Goal: Book appointment/travel/reservation

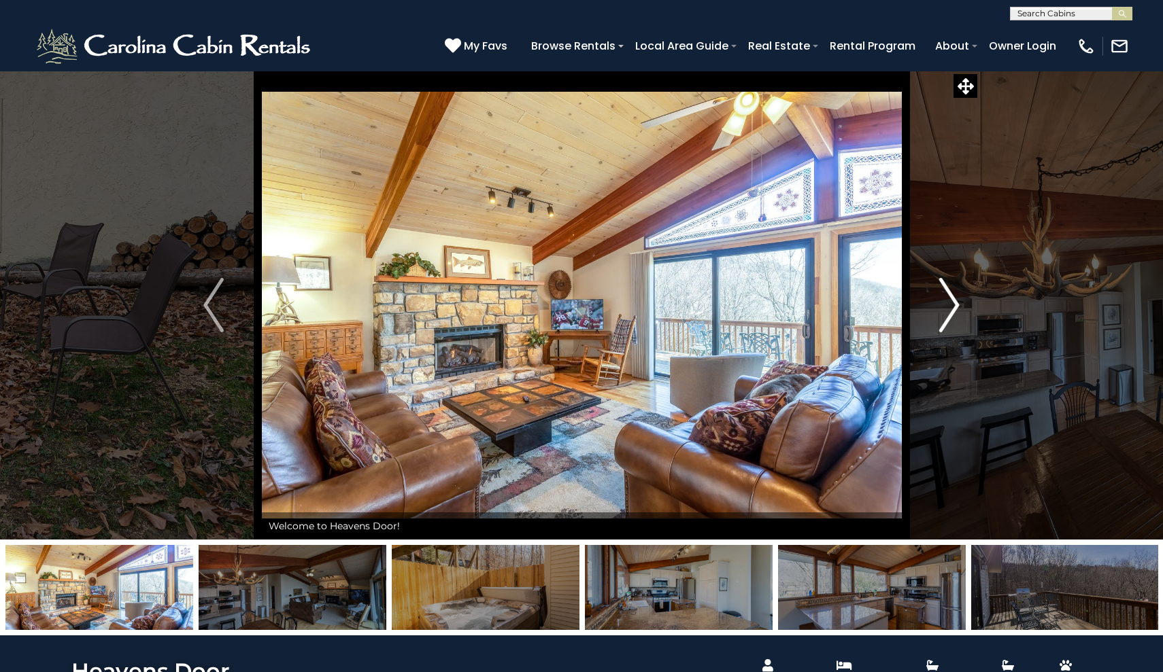
click at [825, 307] on img "Next" at bounding box center [949, 305] width 20 height 54
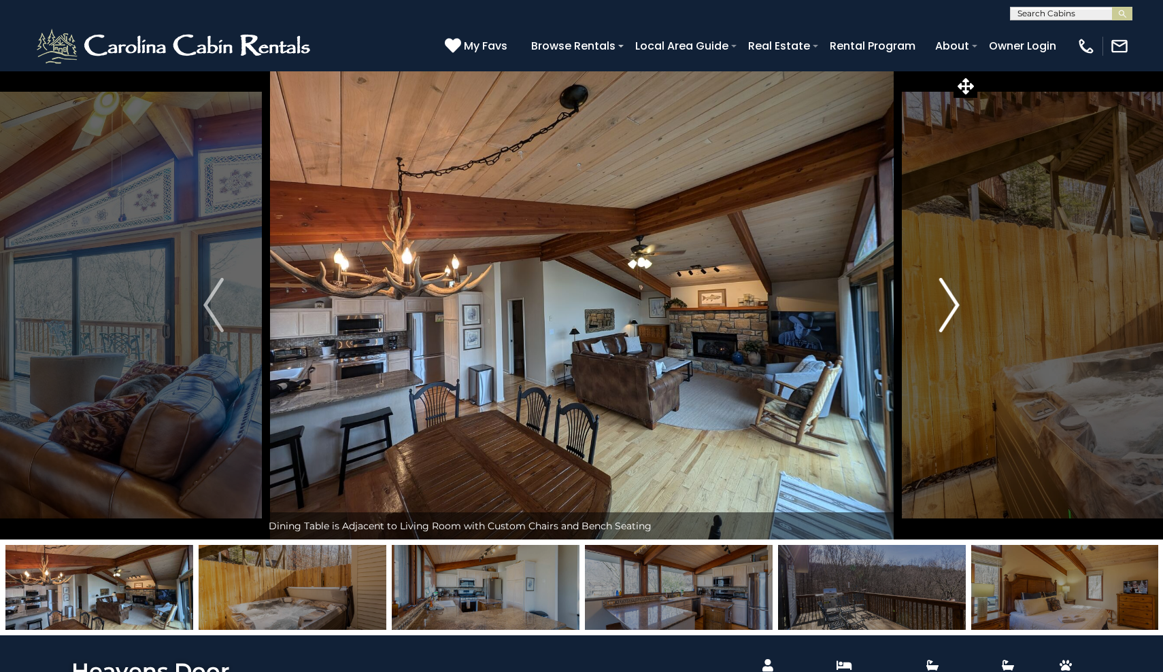
click at [825, 305] on img "Next" at bounding box center [949, 305] width 20 height 54
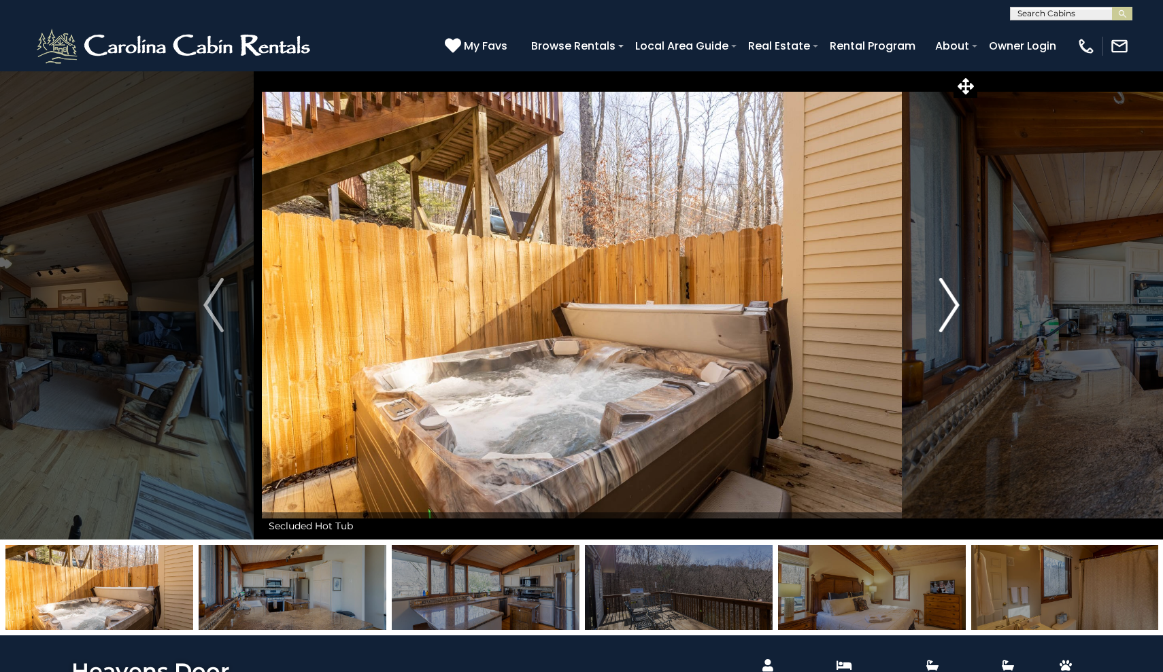
click at [825, 305] on img "Next" at bounding box center [949, 305] width 20 height 54
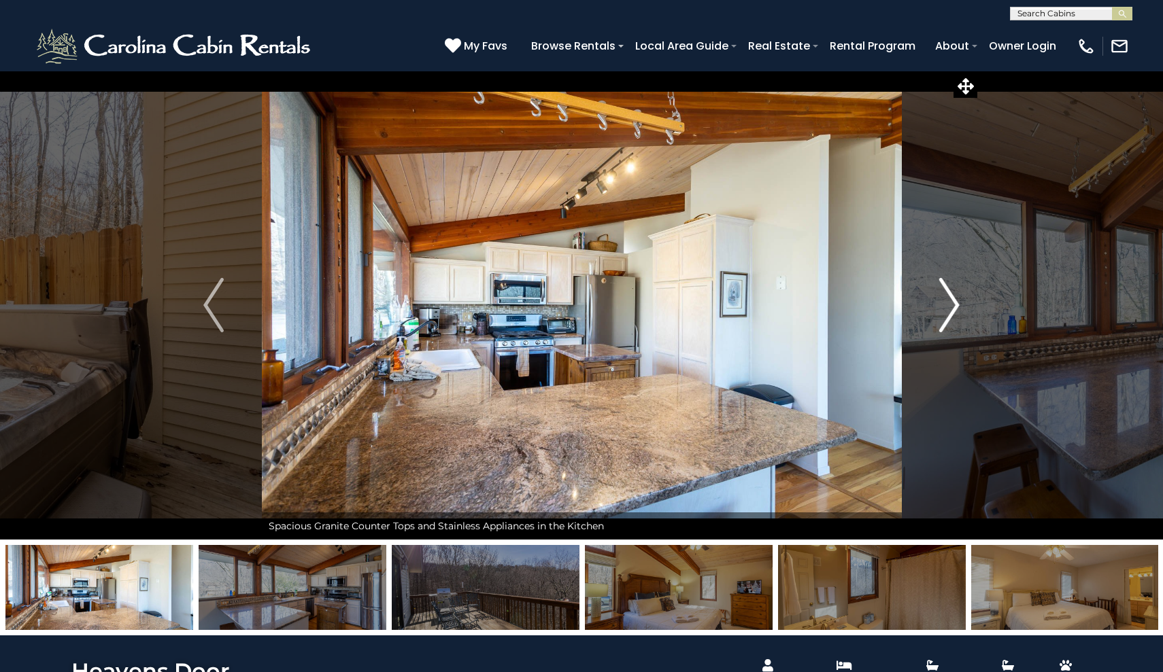
click at [825, 305] on img "Next" at bounding box center [949, 305] width 20 height 54
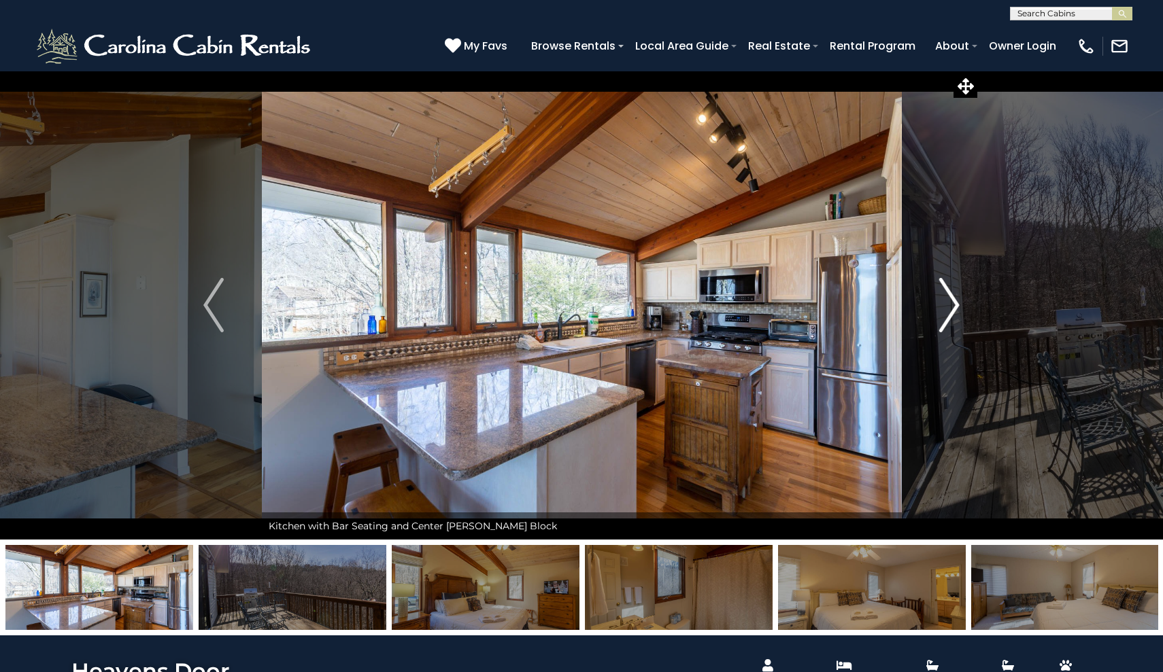
click at [825, 305] on img "Next" at bounding box center [949, 305] width 20 height 54
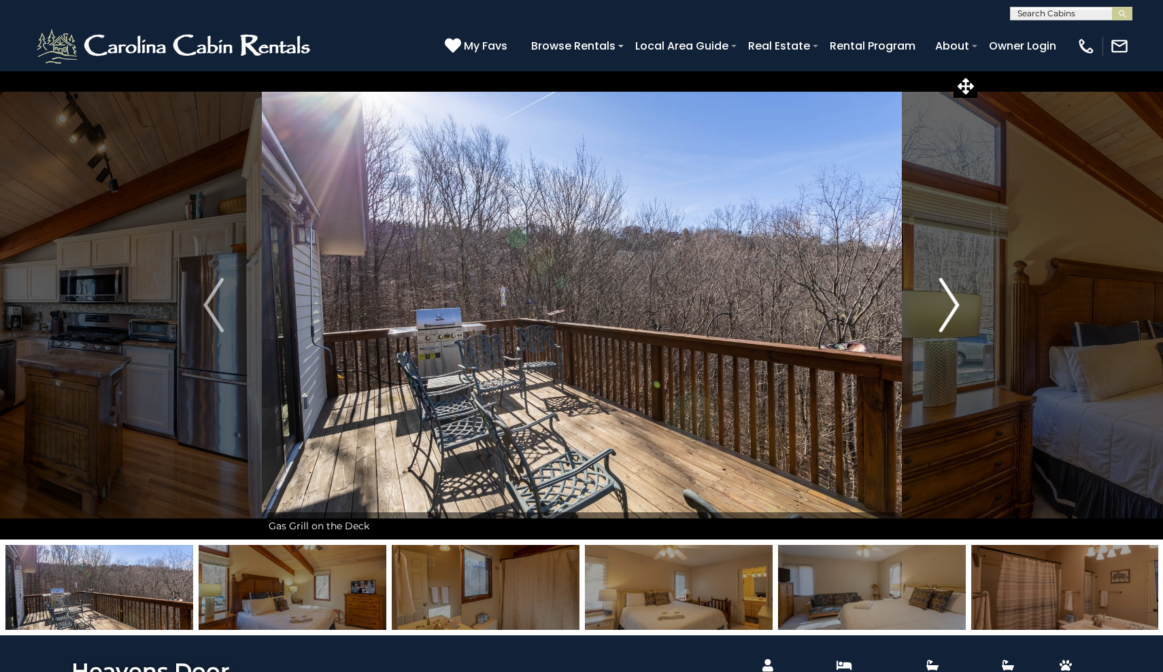
click at [825, 305] on img "Next" at bounding box center [949, 305] width 20 height 54
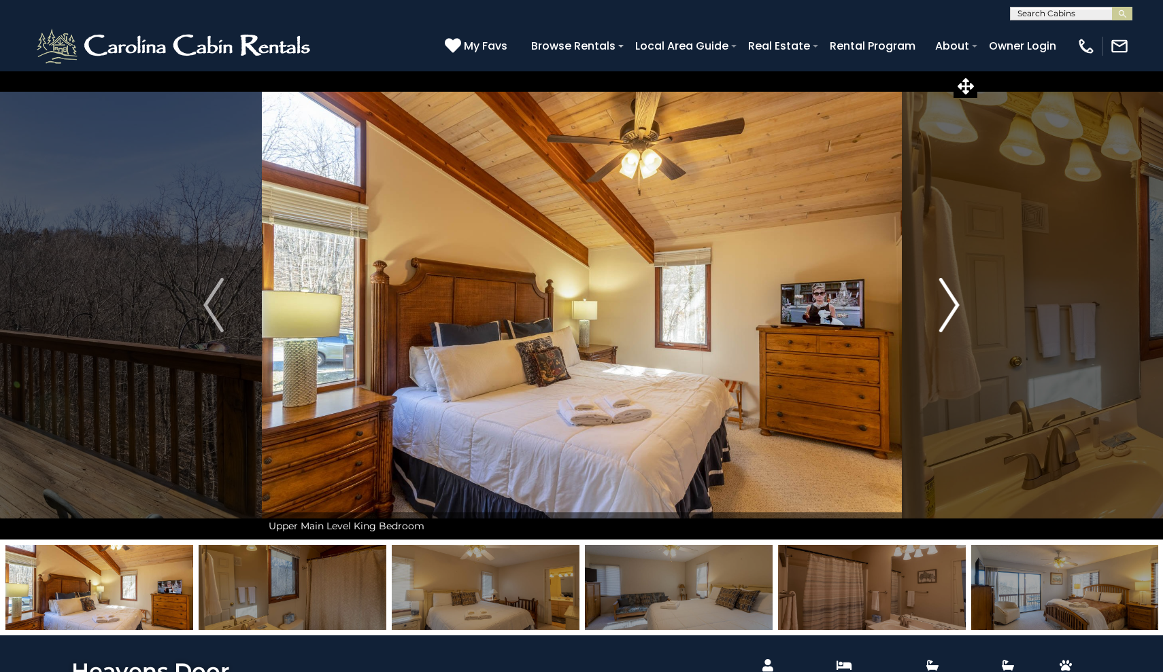
click at [825, 295] on img "Next" at bounding box center [949, 305] width 20 height 54
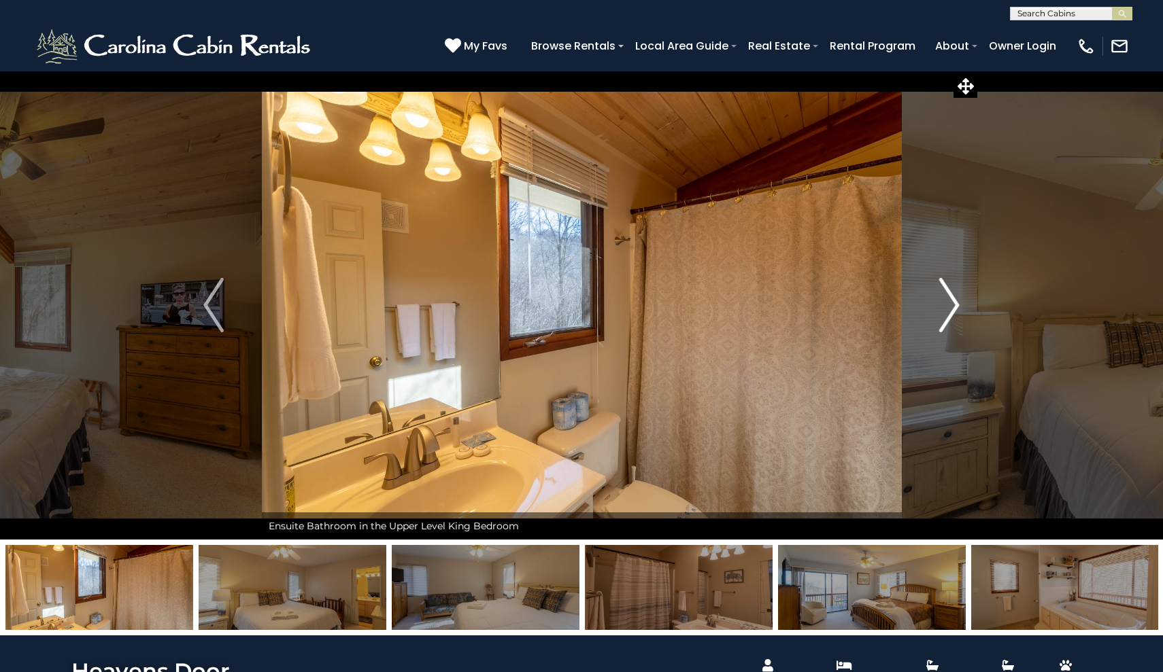
click at [825, 295] on img "Next" at bounding box center [949, 305] width 20 height 54
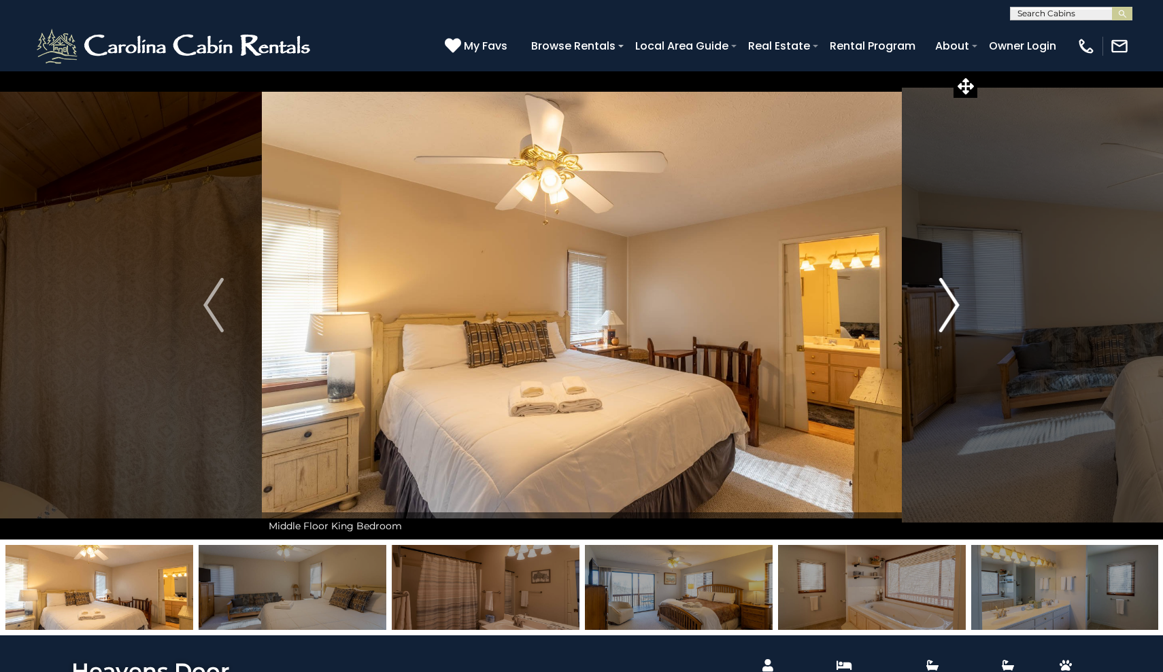
click at [825, 295] on img "Next" at bounding box center [949, 305] width 20 height 54
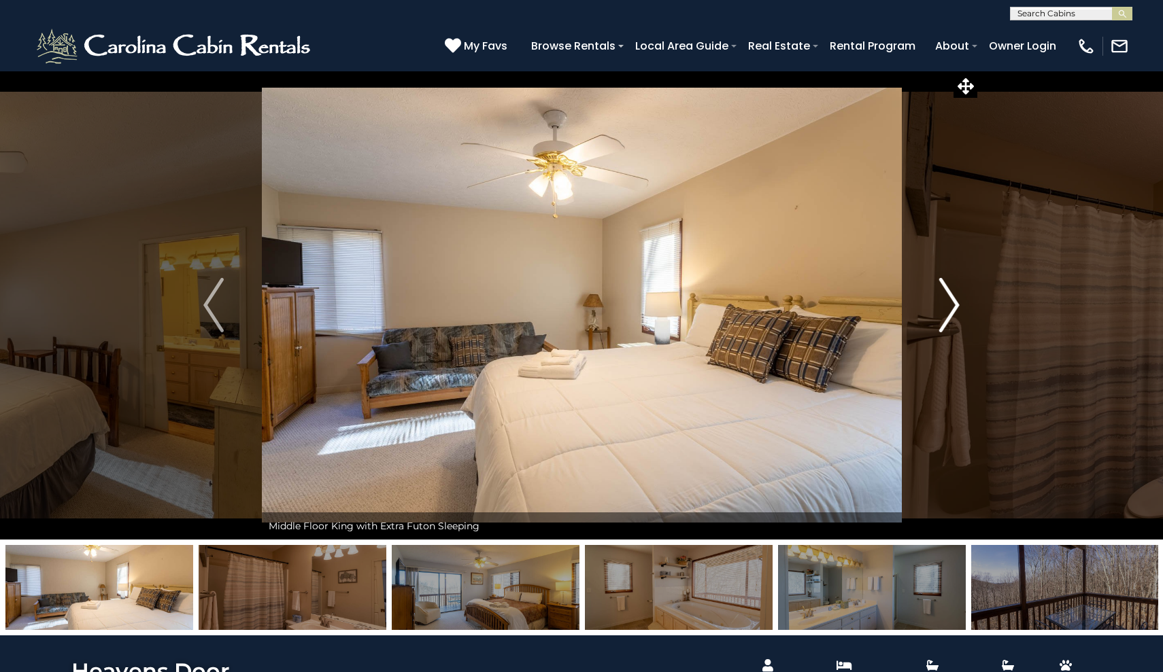
click at [825, 295] on img "Next" at bounding box center [949, 305] width 20 height 54
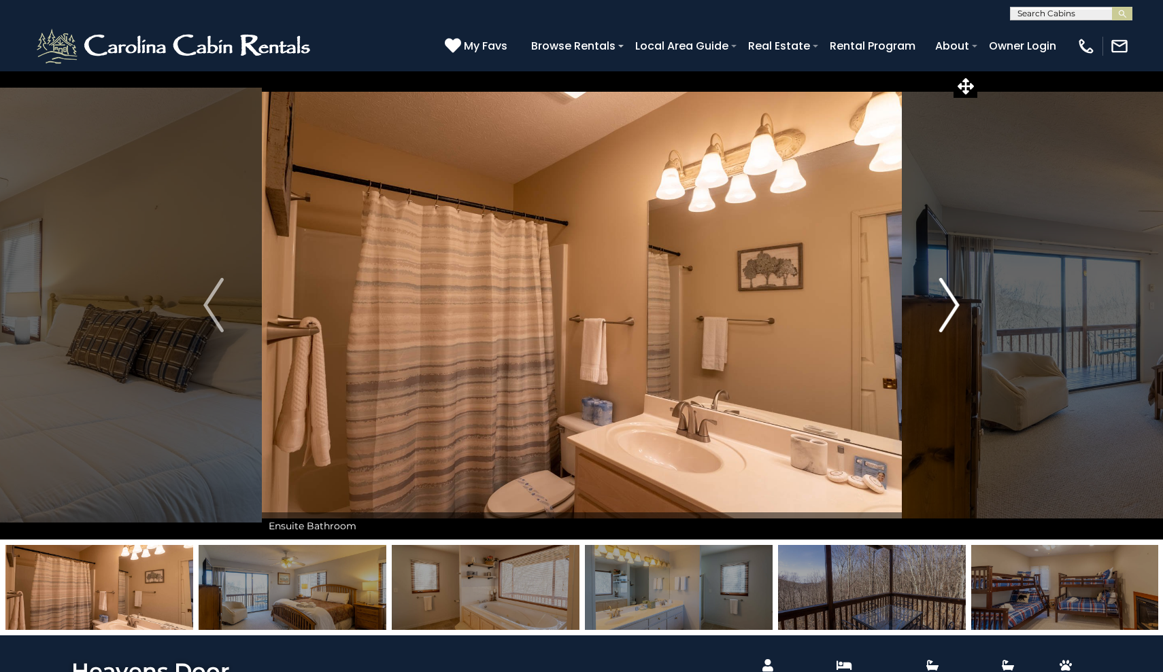
click at [825, 295] on img "Next" at bounding box center [949, 305] width 20 height 54
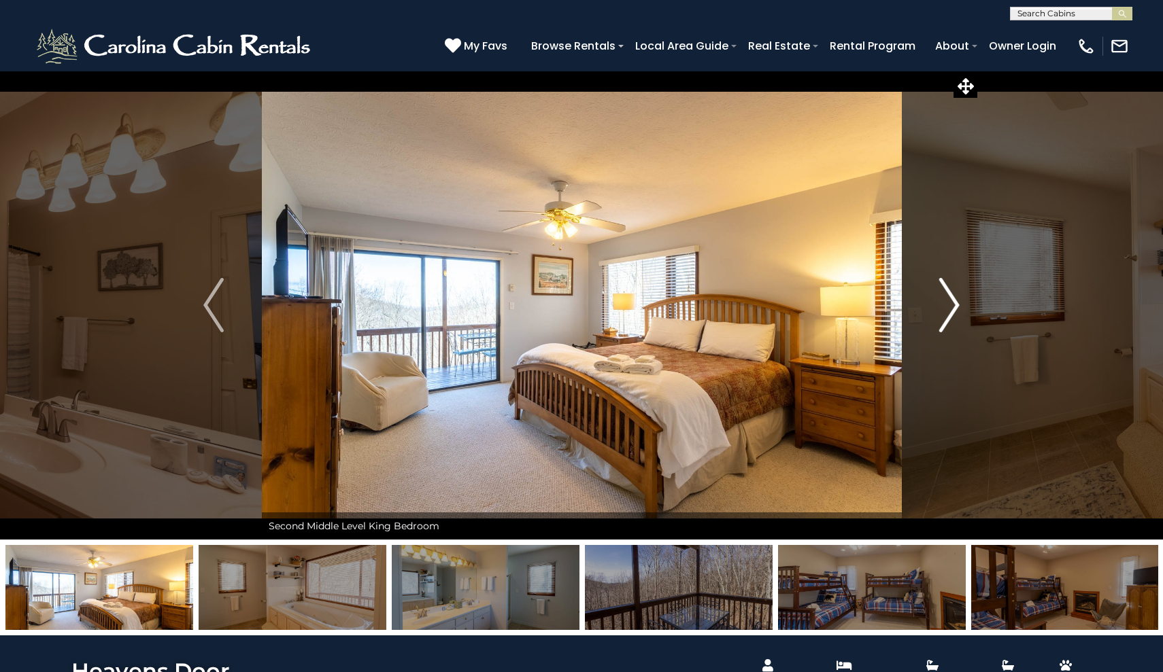
click at [825, 295] on img "Next" at bounding box center [949, 305] width 20 height 54
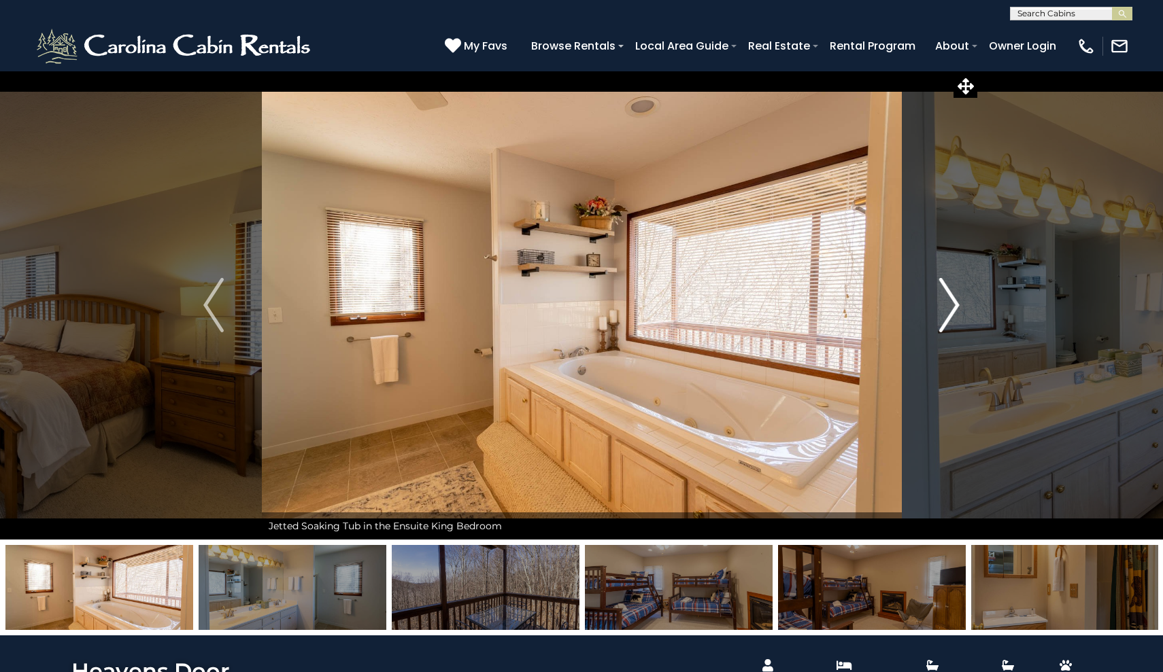
click at [825, 295] on img "Next" at bounding box center [949, 305] width 20 height 54
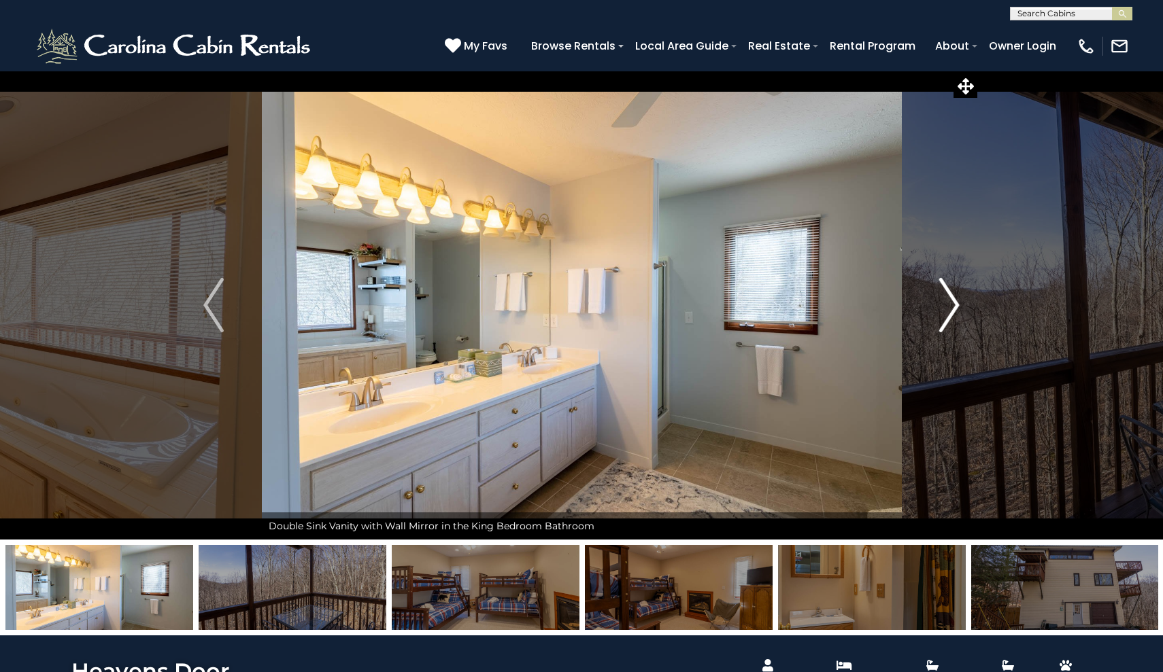
click at [825, 295] on img "Next" at bounding box center [949, 305] width 20 height 54
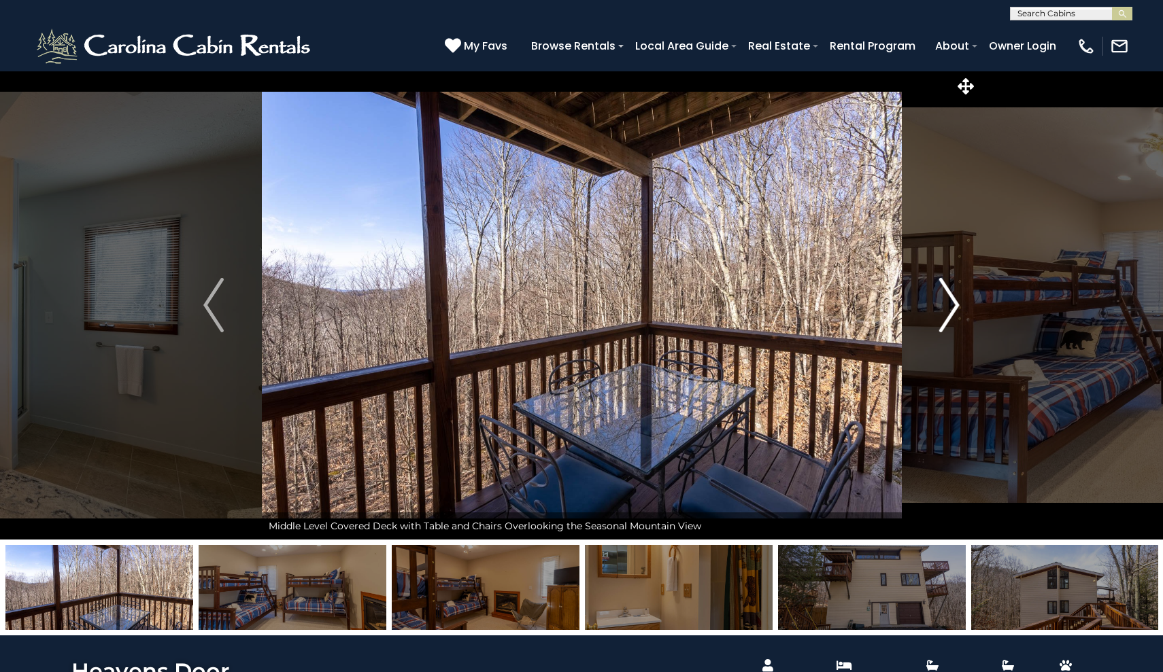
click at [825, 295] on img "Next" at bounding box center [949, 305] width 20 height 54
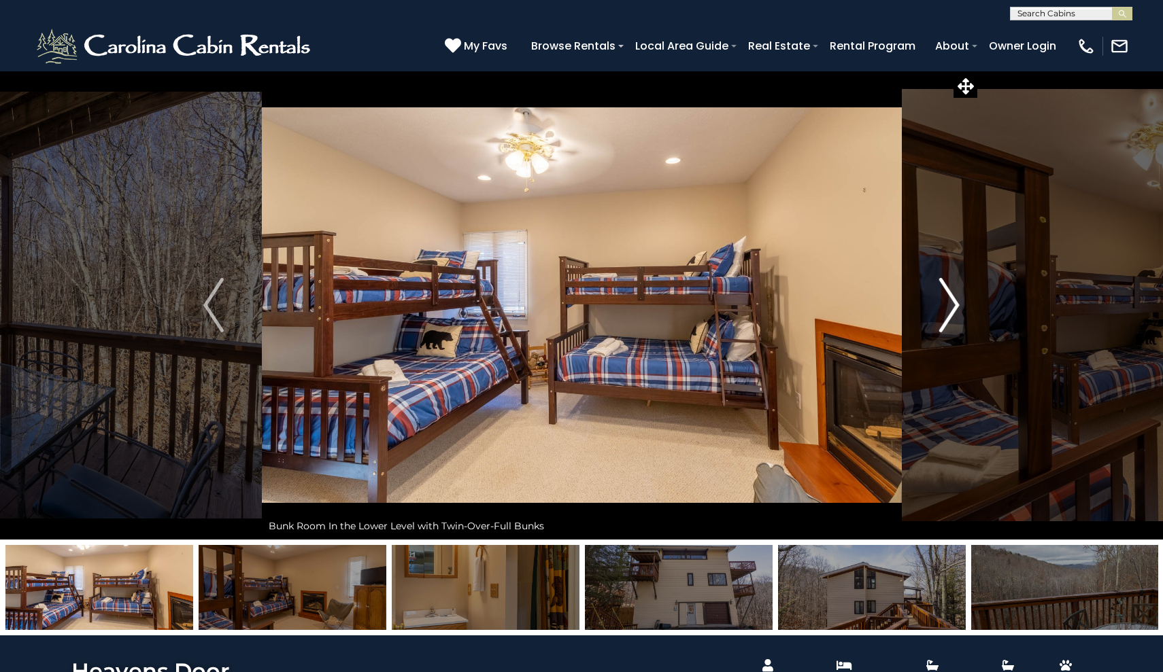
click at [825, 303] on img "Next" at bounding box center [949, 305] width 20 height 54
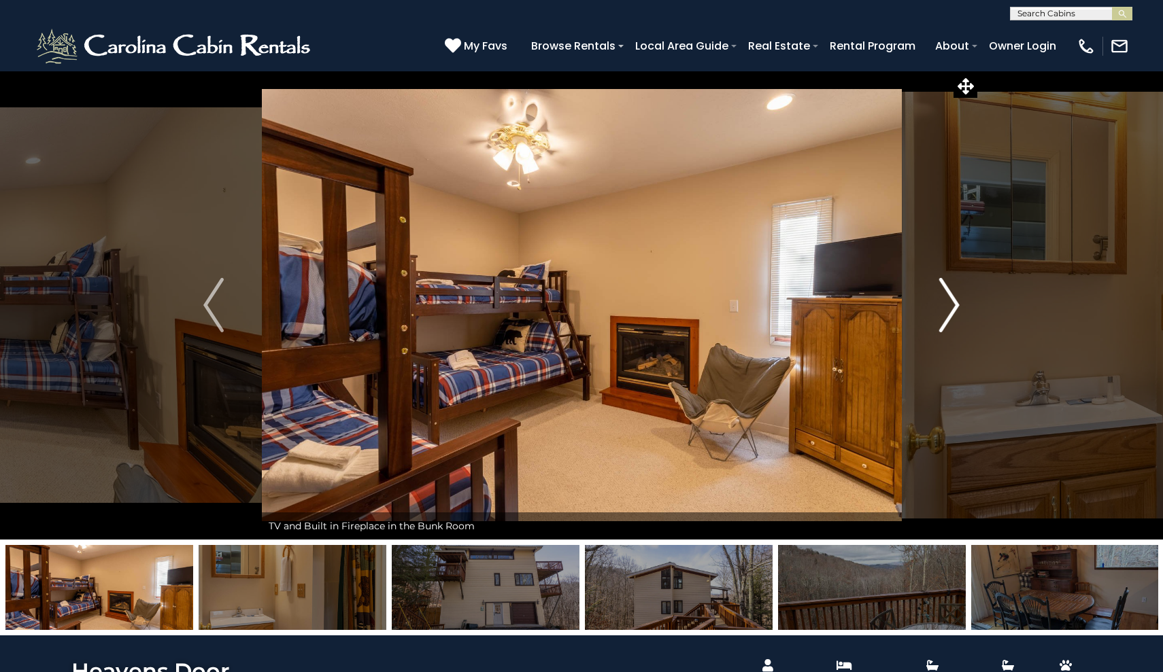
click at [825, 303] on img "Next" at bounding box center [949, 305] width 20 height 54
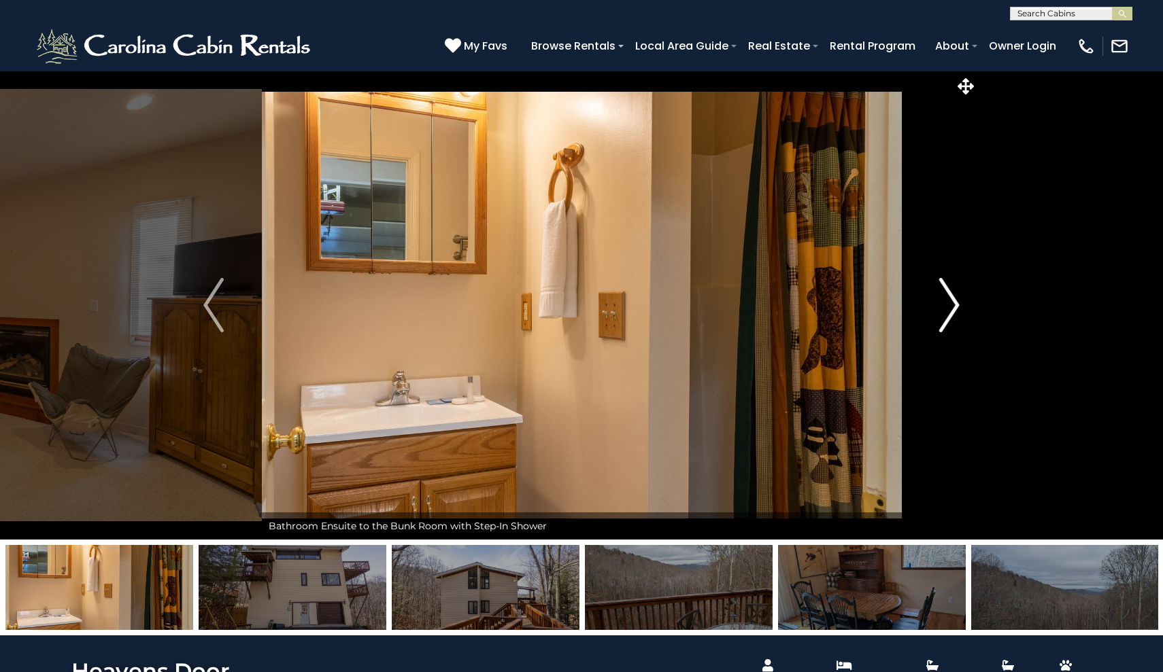
click at [825, 303] on img "Next" at bounding box center [949, 305] width 20 height 54
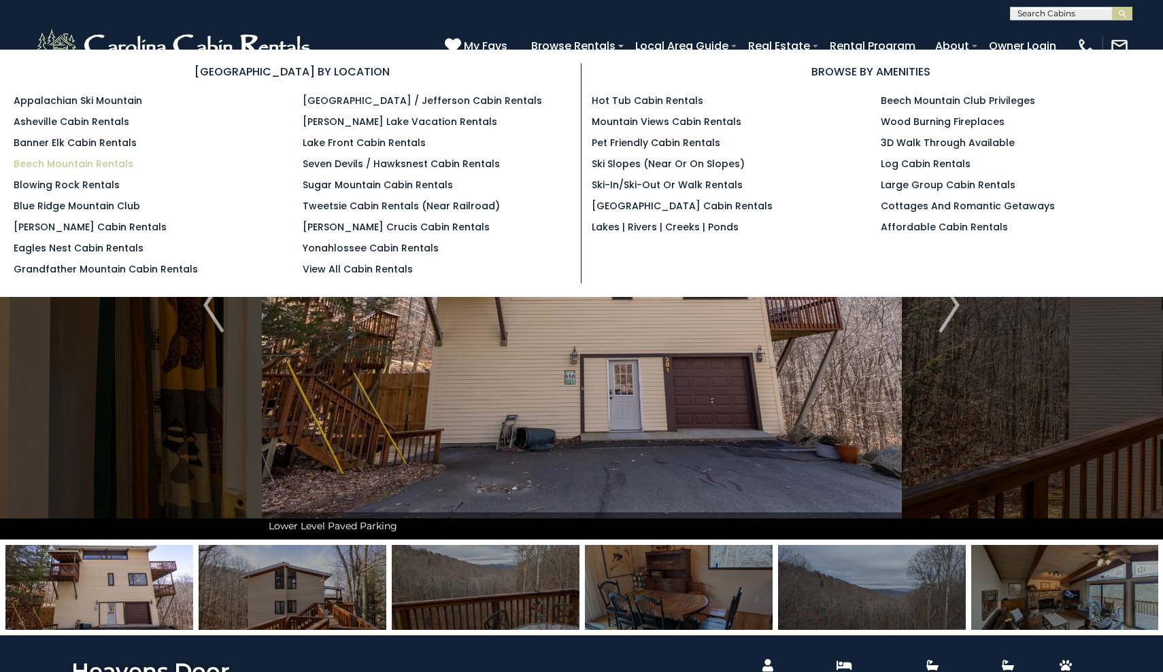
click at [94, 165] on link "Beech Mountain Rentals" at bounding box center [74, 164] width 120 height 14
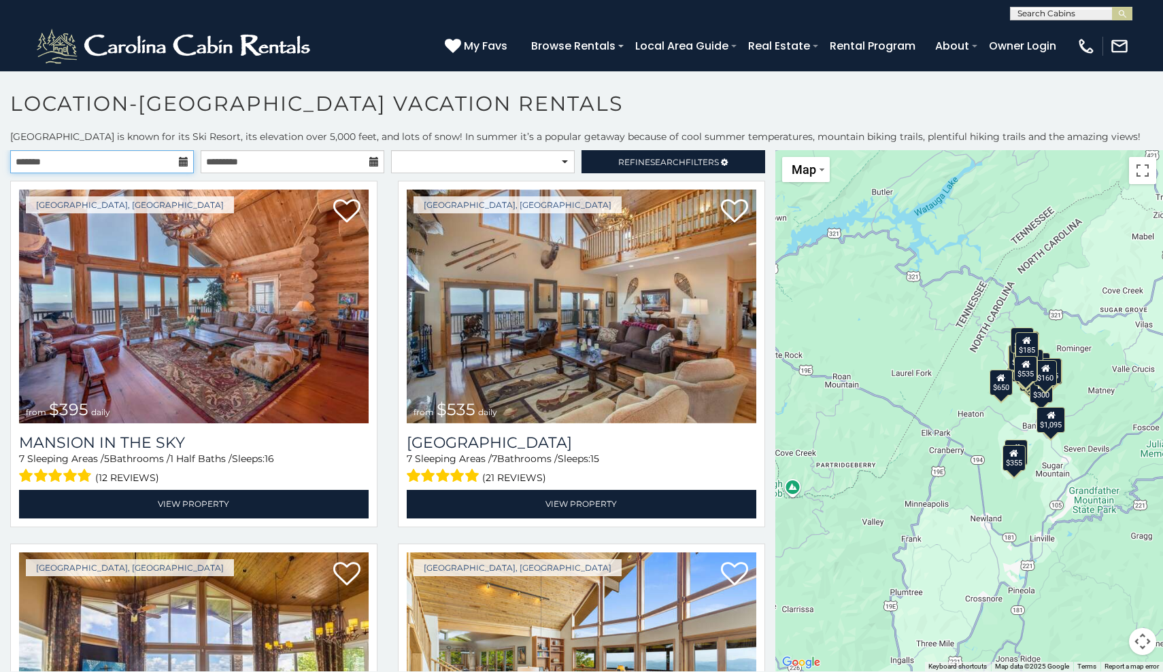
click at [80, 159] on input "text" at bounding box center [102, 161] width 184 height 23
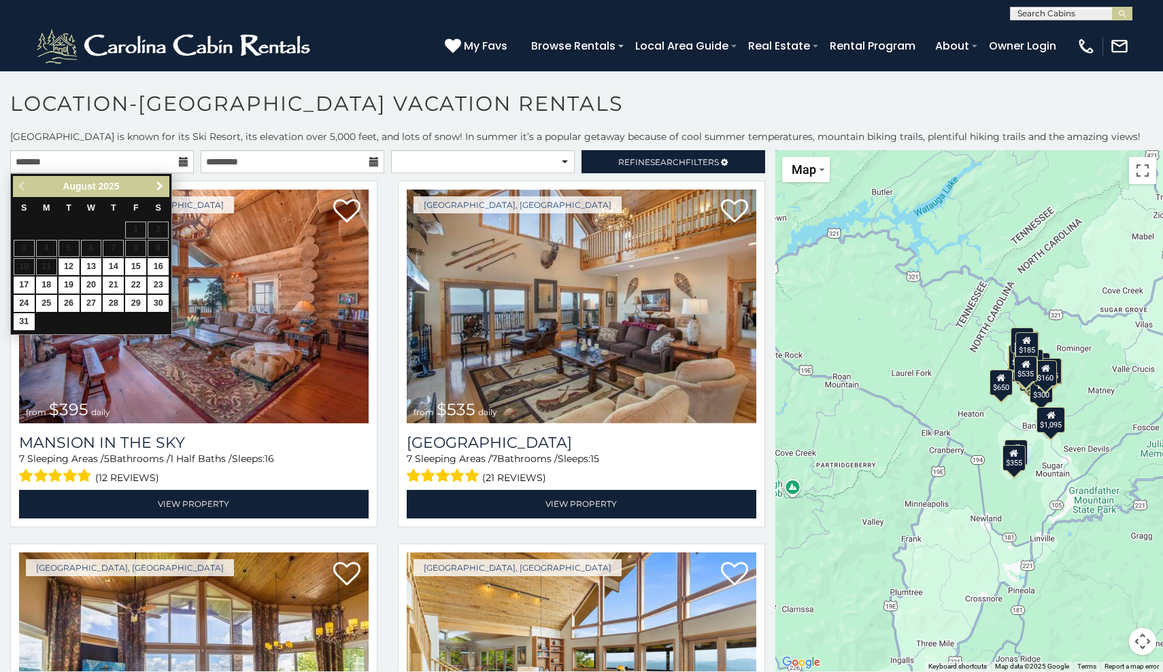
click at [162, 190] on span "Next" at bounding box center [159, 186] width 11 height 11
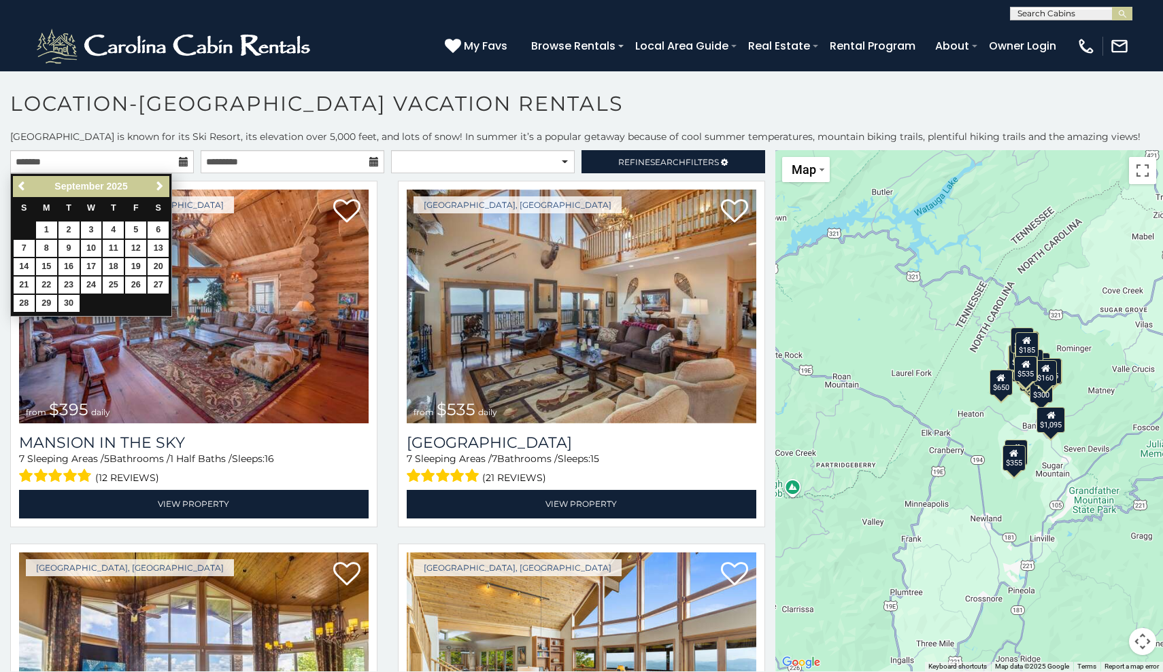
click at [162, 190] on span "Next" at bounding box center [159, 186] width 11 height 11
click at [162, 246] on link "11" at bounding box center [158, 248] width 21 height 17
type input "**********"
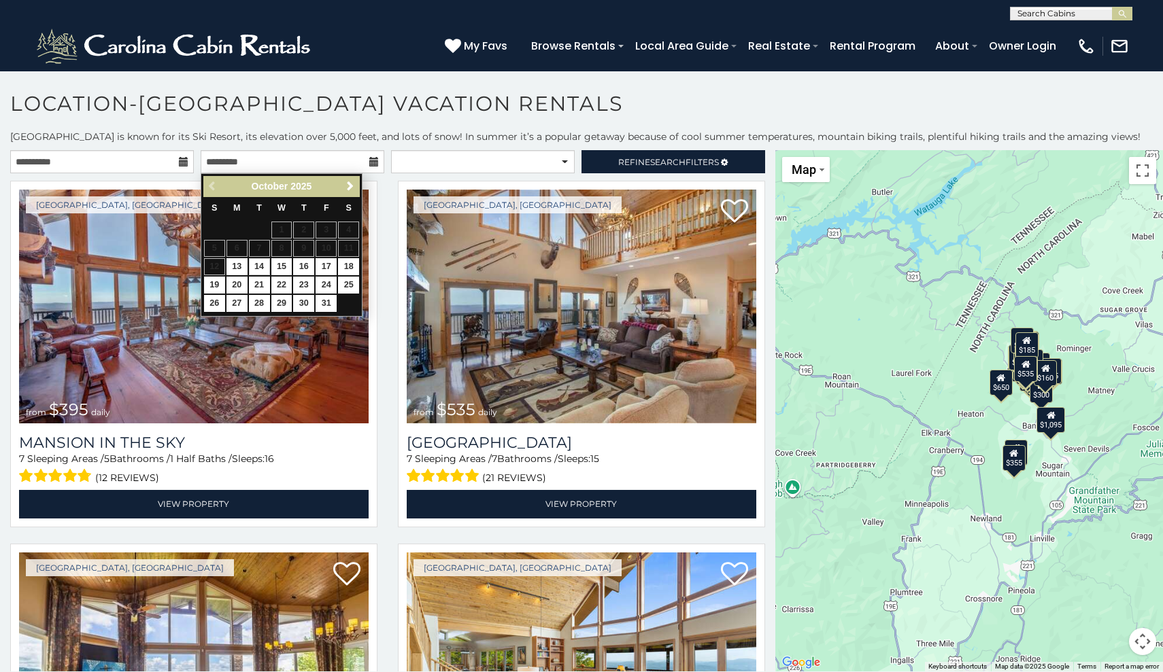
click at [258, 264] on link "14" at bounding box center [259, 266] width 21 height 17
type input "**********"
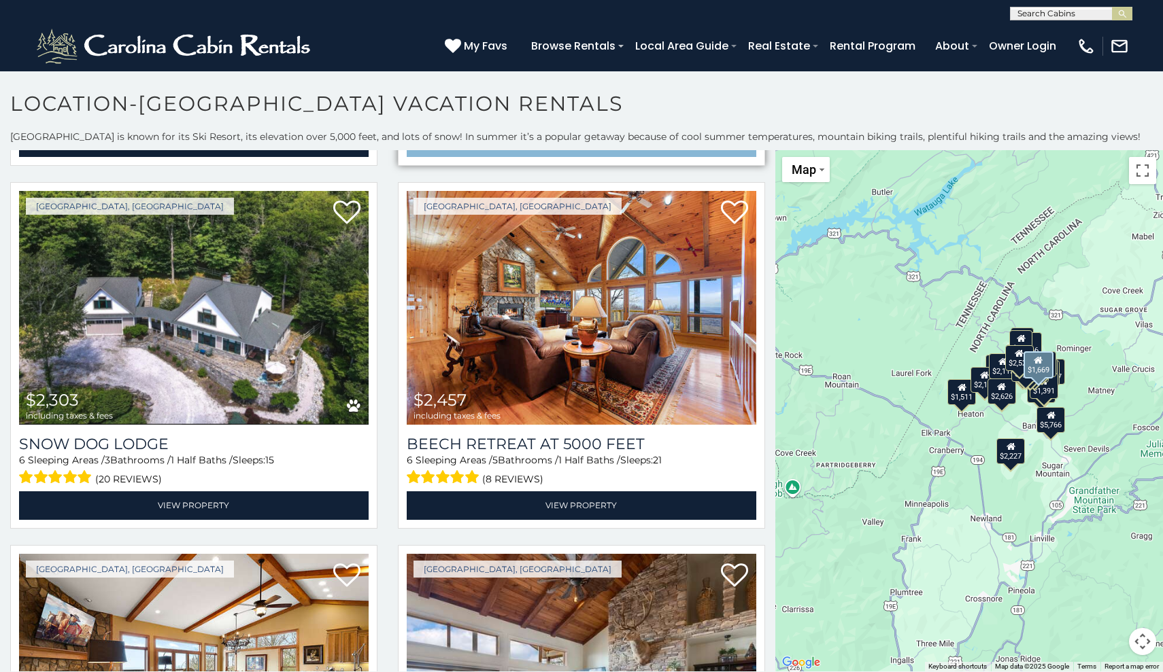
scroll to position [729, 0]
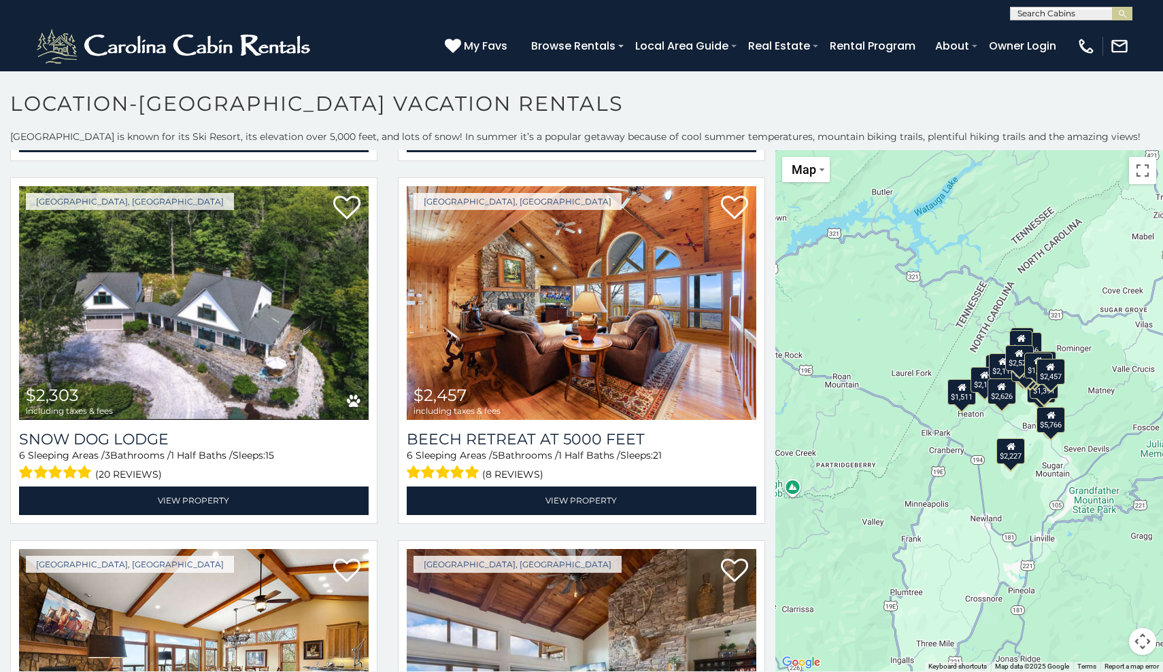
click at [967, 404] on div "$1,511" at bounding box center [961, 392] width 29 height 26
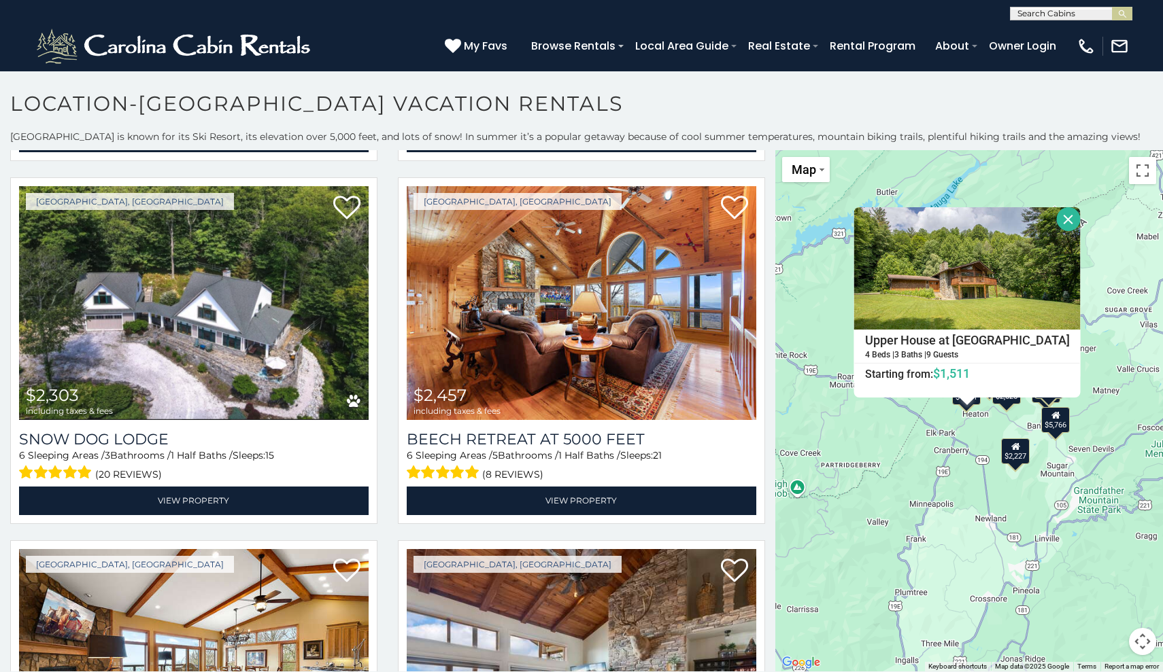
click at [1000, 489] on div "$3,024 $2,527 $1,810 $1,669 $2,303 $2,457 $1,780 $1,793 $2,362 $2,202 $851 $5,7…" at bounding box center [969, 410] width 388 height 521
click at [1097, 596] on div "$3,024 $2,527 $1,810 $1,669 $2,303 $2,457 $1,780 $1,793 $2,362 $2,202 $851 $5,7…" at bounding box center [969, 410] width 388 height 521
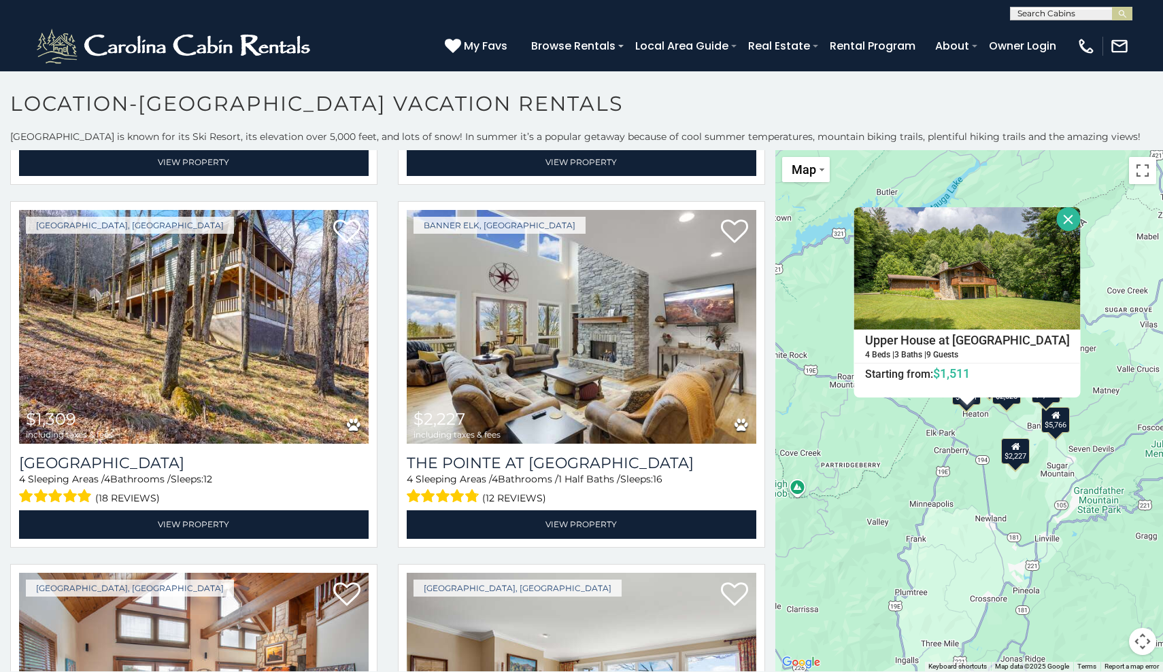
scroll to position [2884, 0]
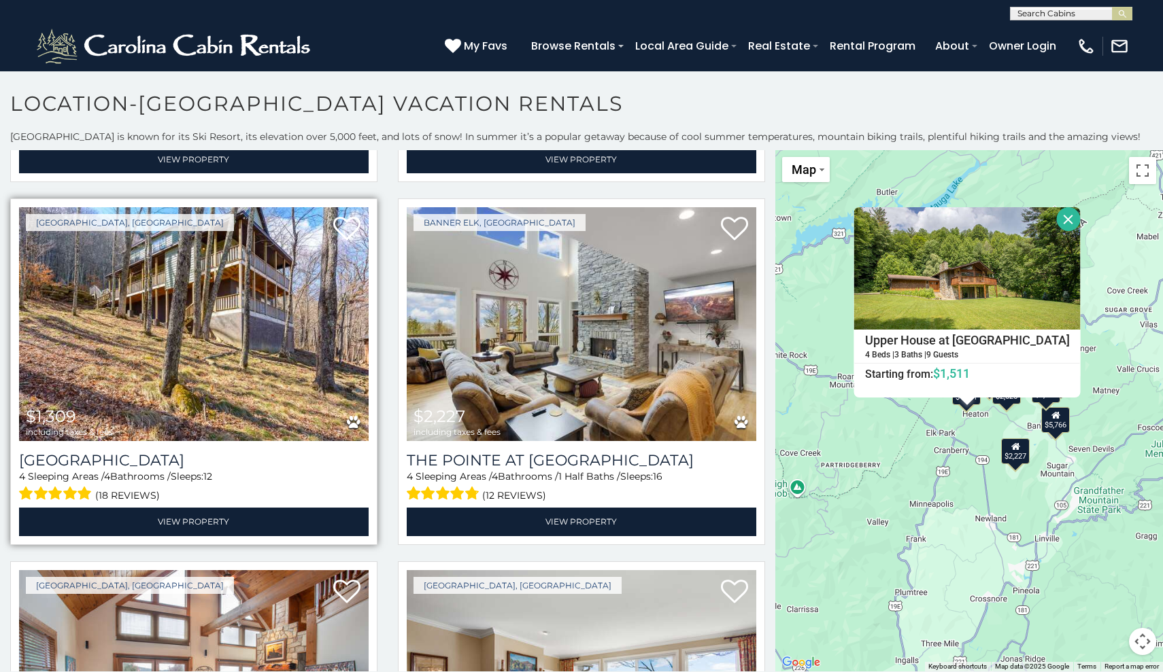
click at [254, 384] on img at bounding box center [193, 324] width 349 height 234
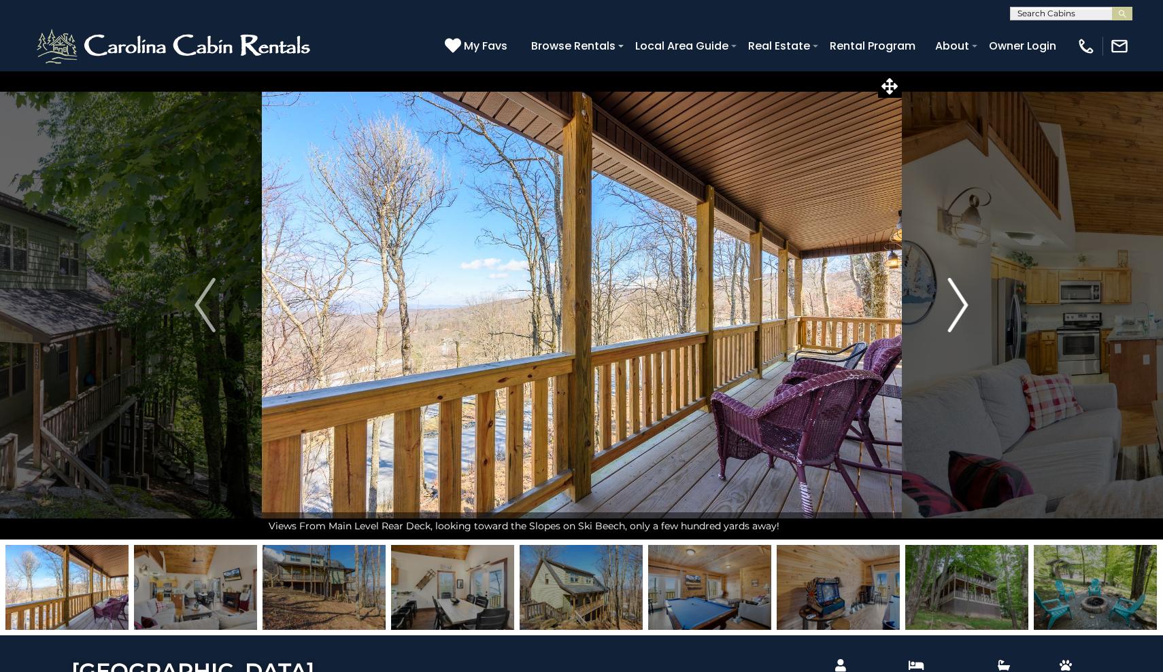
click at [949, 320] on img "Next" at bounding box center [957, 305] width 20 height 54
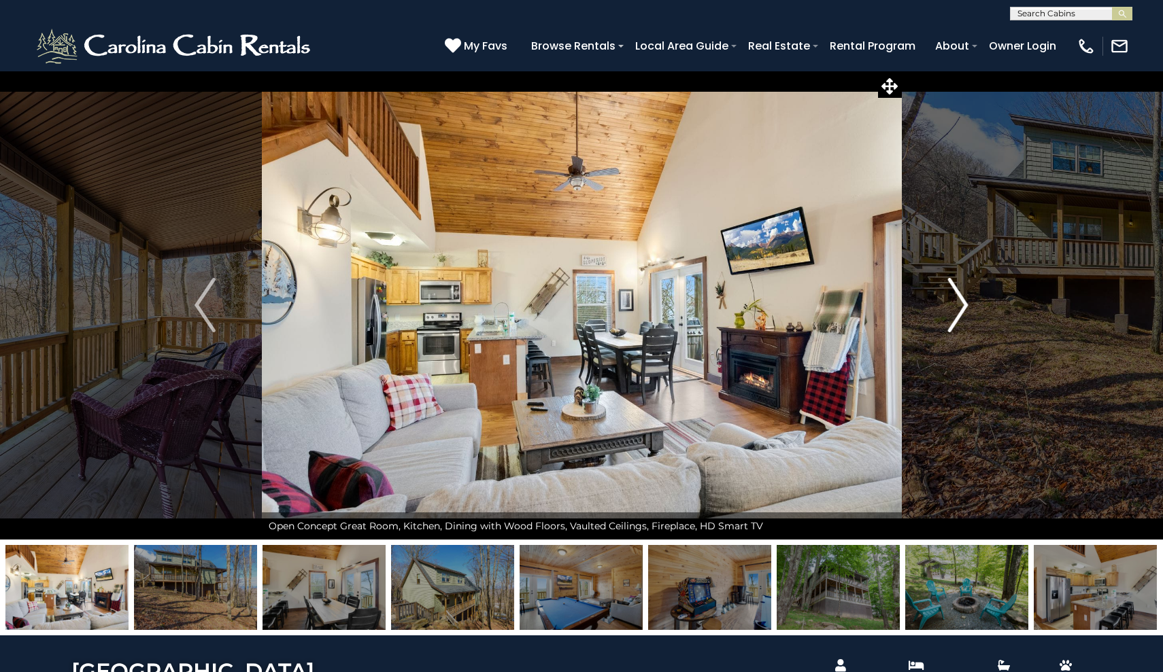
click at [963, 307] on img "Next" at bounding box center [957, 305] width 20 height 54
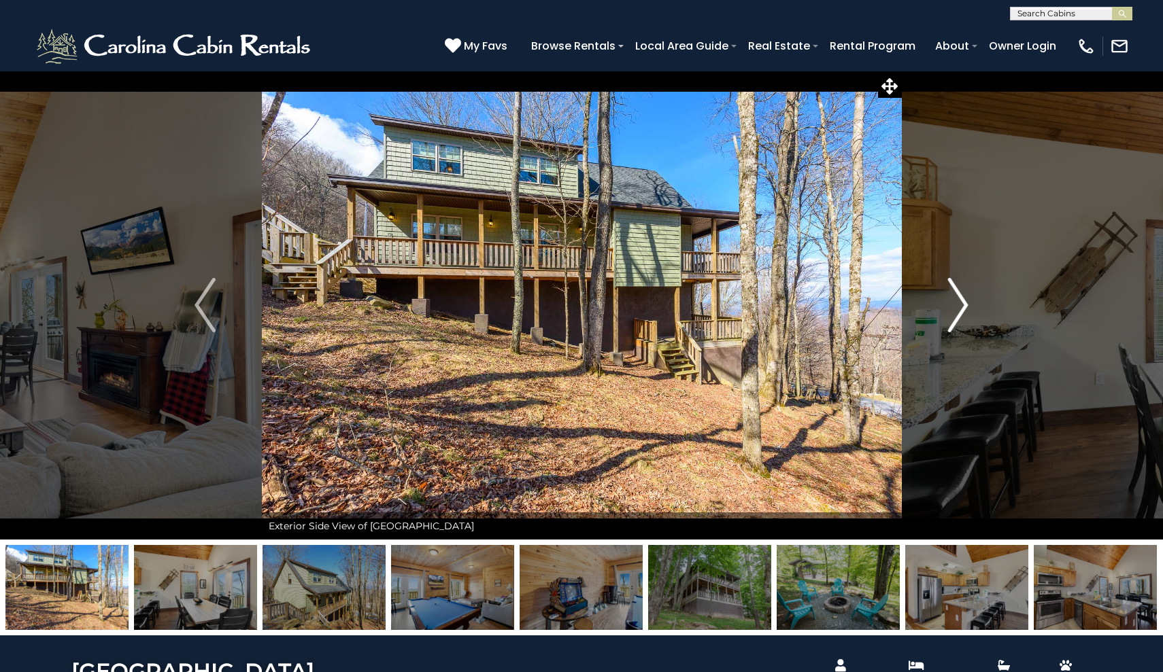
click at [967, 307] on img "Next" at bounding box center [957, 305] width 20 height 54
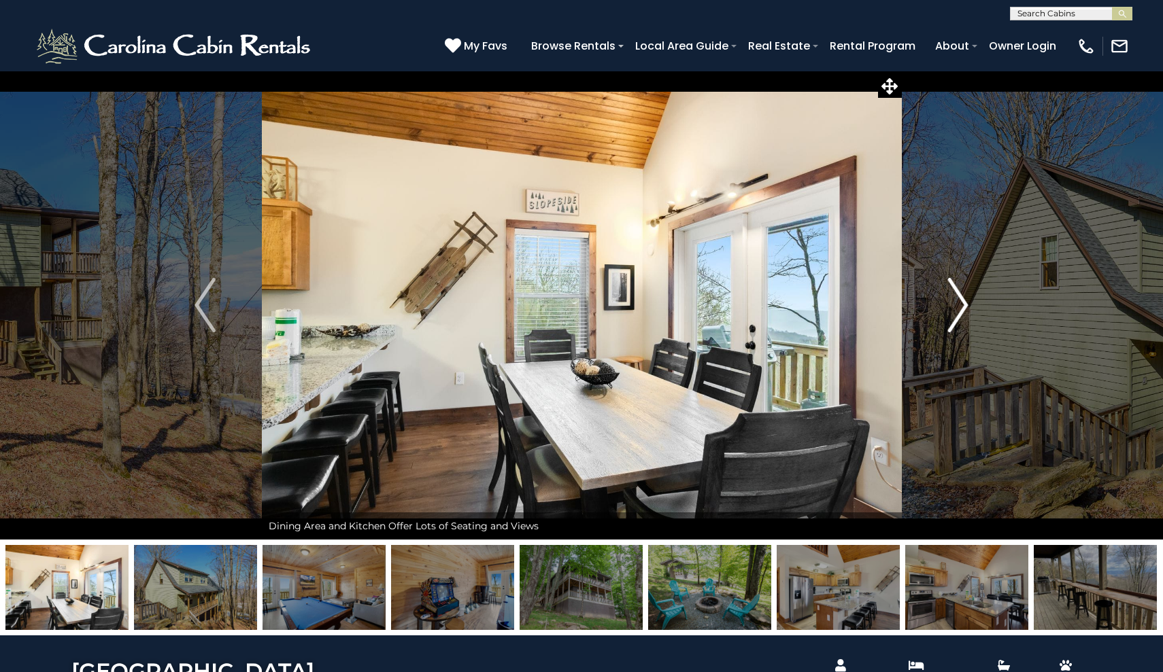
click at [967, 307] on img "Next" at bounding box center [957, 305] width 20 height 54
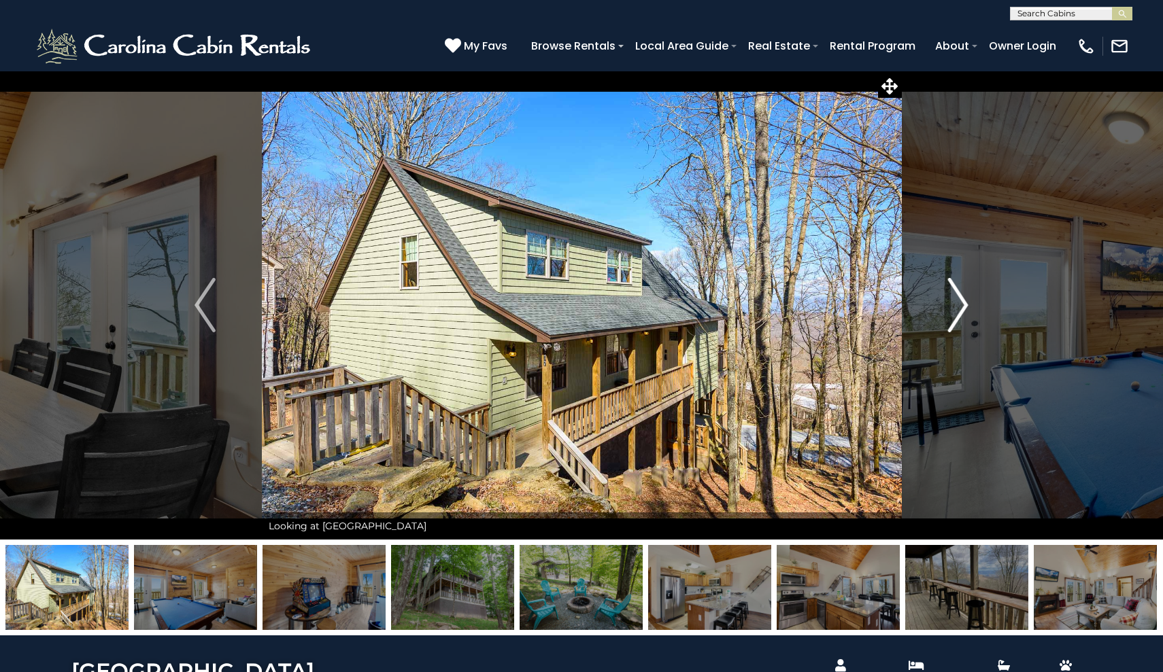
click at [967, 307] on img "Next" at bounding box center [957, 305] width 20 height 54
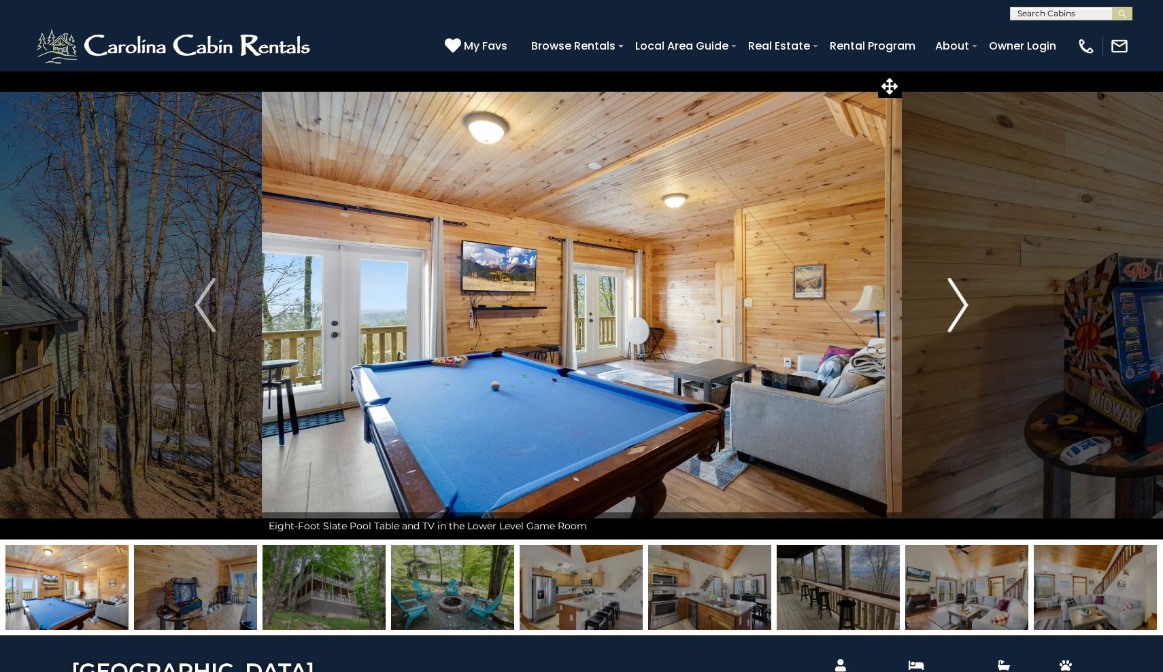
click at [967, 307] on img "Next" at bounding box center [957, 305] width 20 height 54
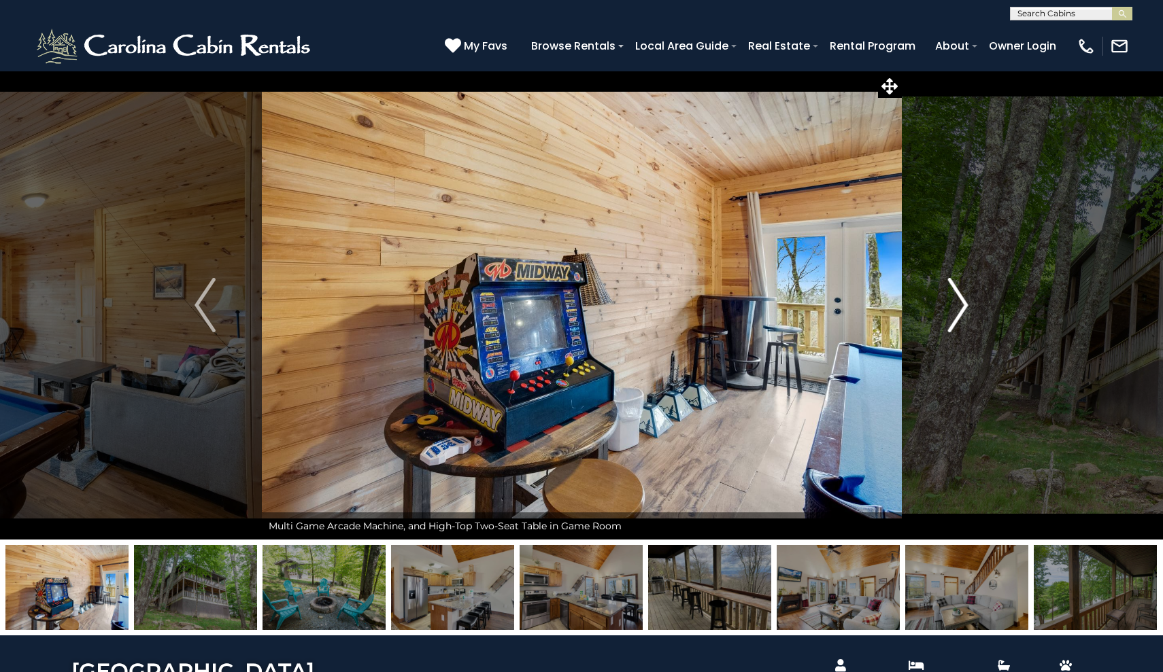
click at [967, 307] on img "Next" at bounding box center [957, 305] width 20 height 54
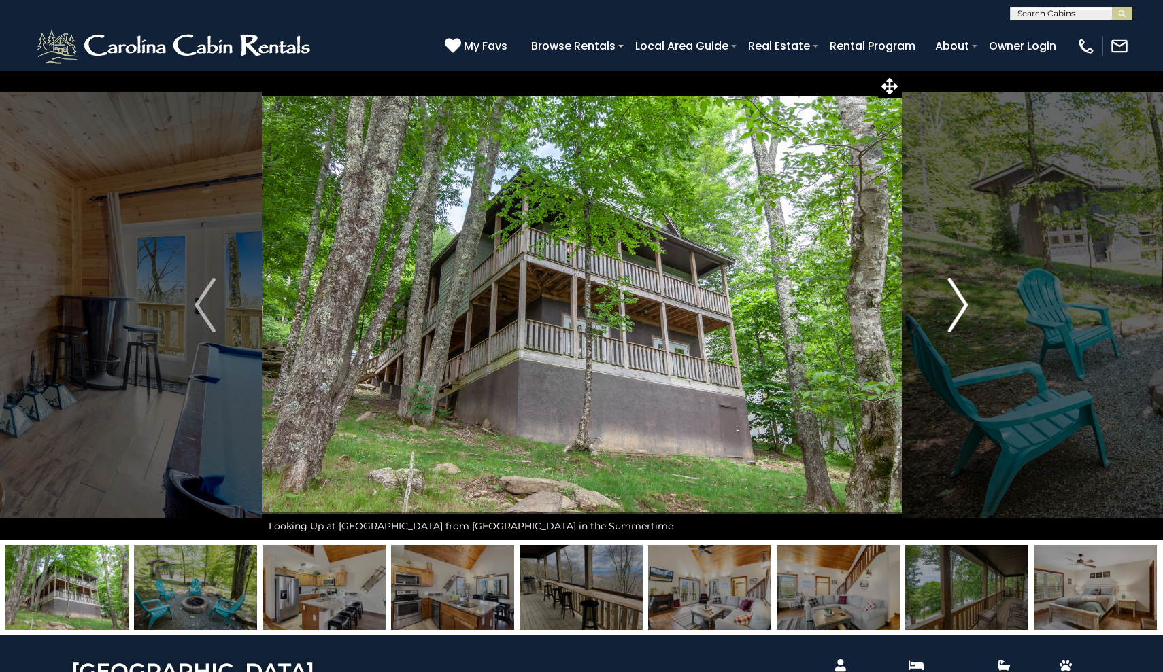
click at [967, 307] on img "Next" at bounding box center [957, 305] width 20 height 54
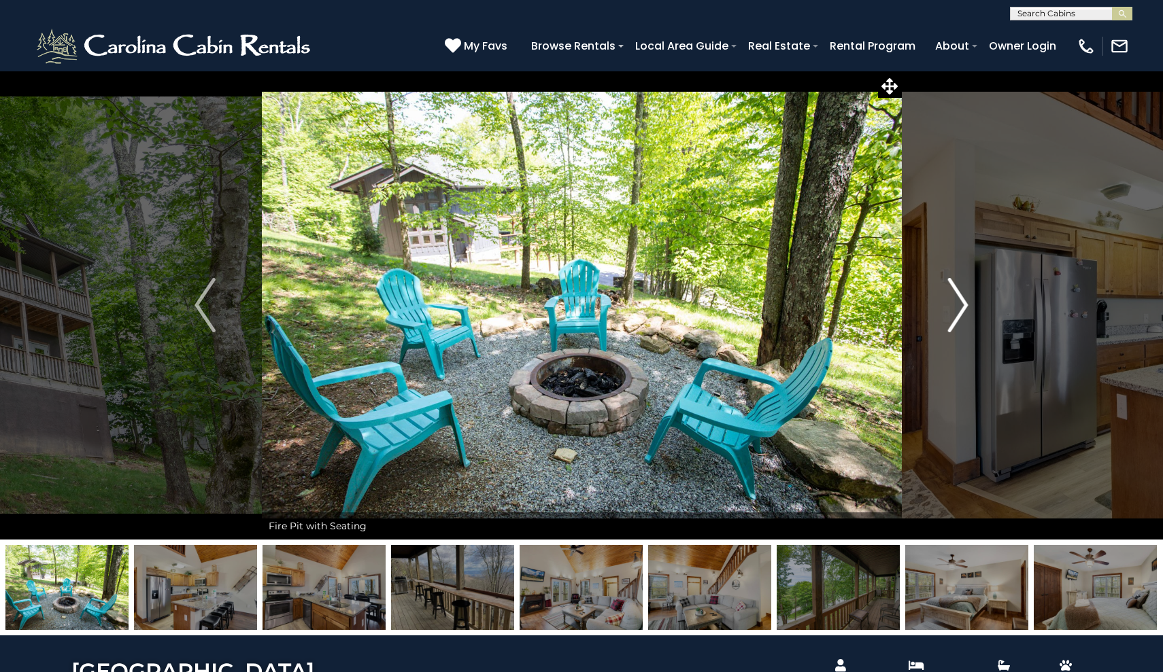
click at [967, 307] on img "Next" at bounding box center [957, 305] width 20 height 54
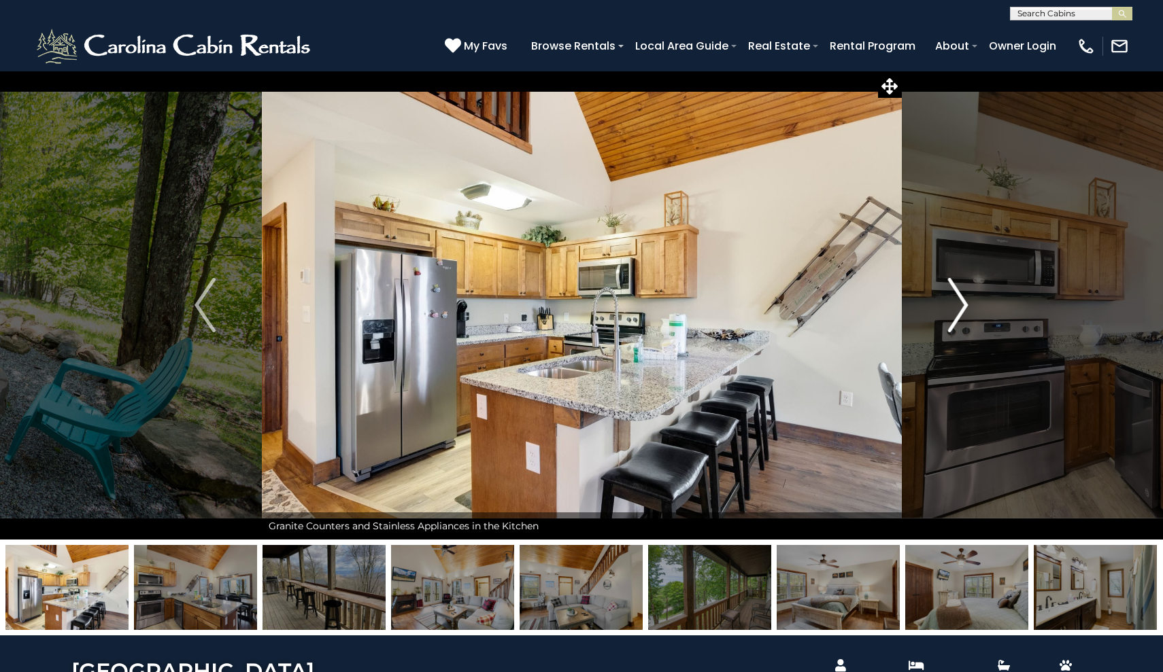
click at [967, 307] on img "Next" at bounding box center [957, 305] width 20 height 54
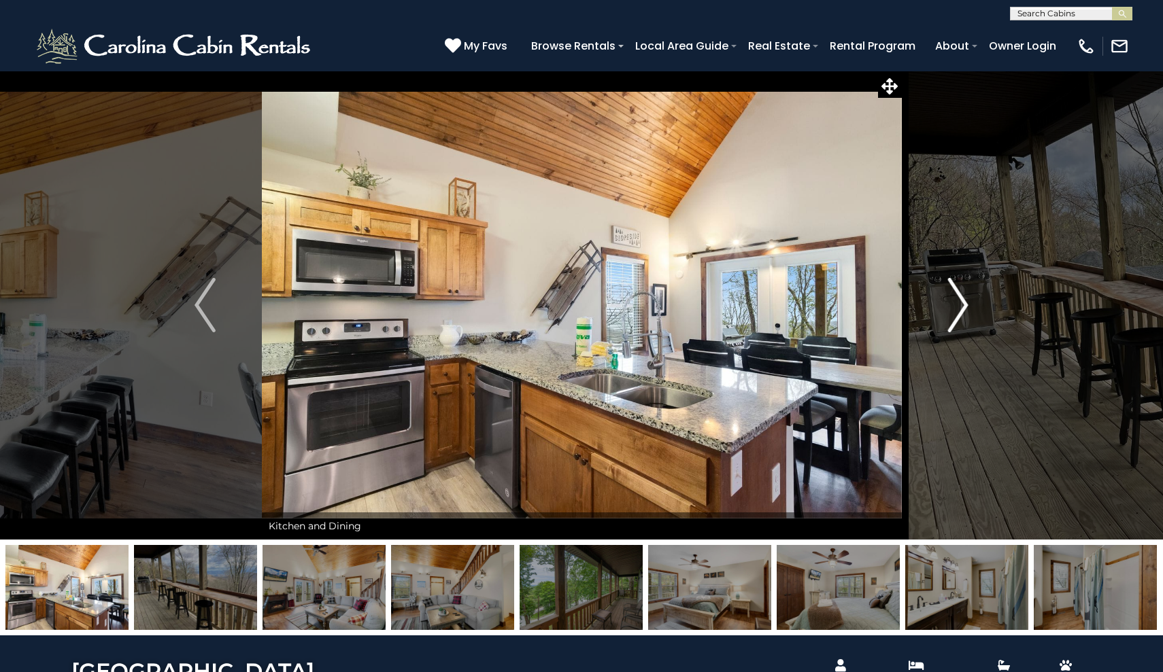
click at [967, 304] on img "Next" at bounding box center [957, 305] width 20 height 54
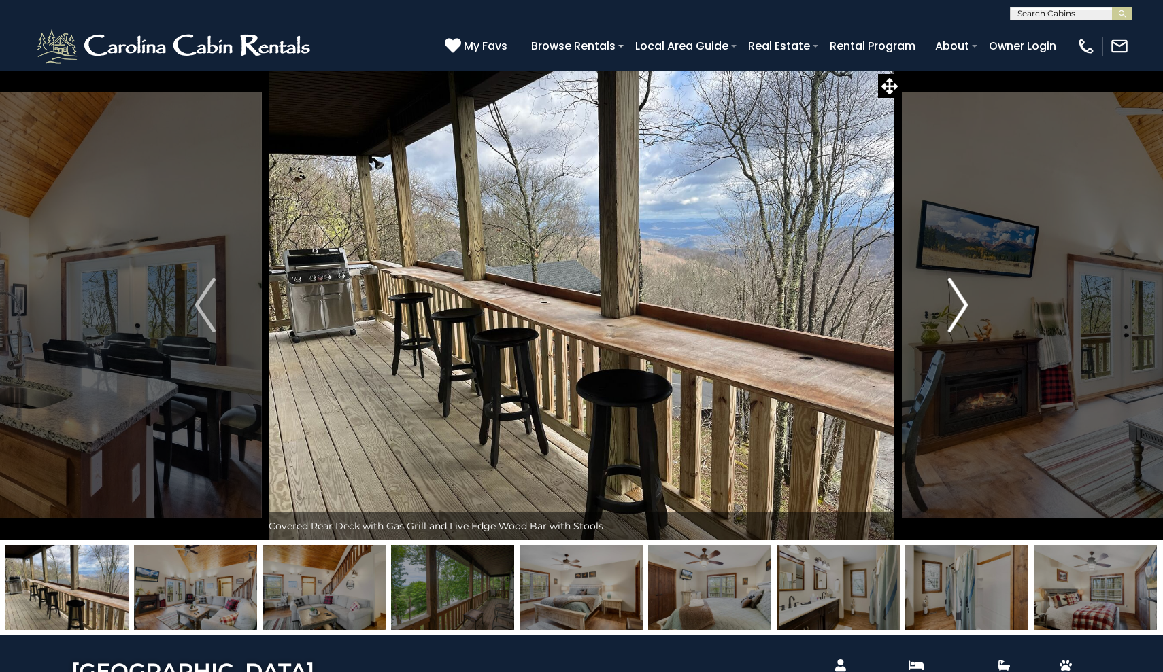
click at [968, 304] on button "Next" at bounding box center [958, 305] width 114 height 469
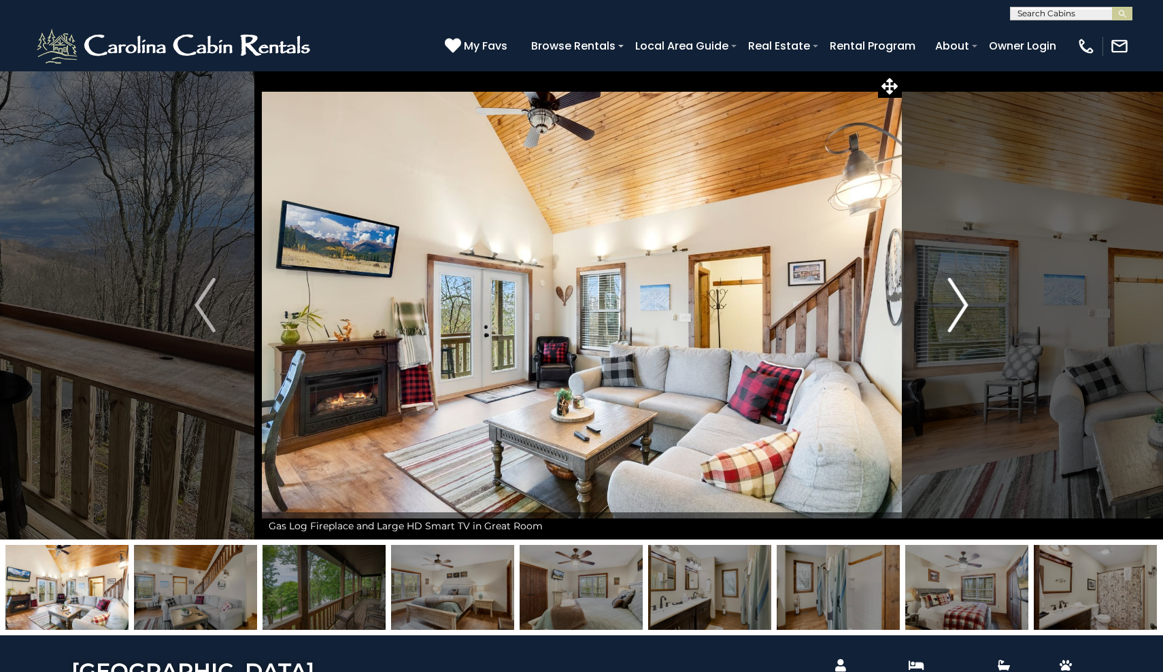
click at [968, 304] on button "Next" at bounding box center [958, 305] width 114 height 469
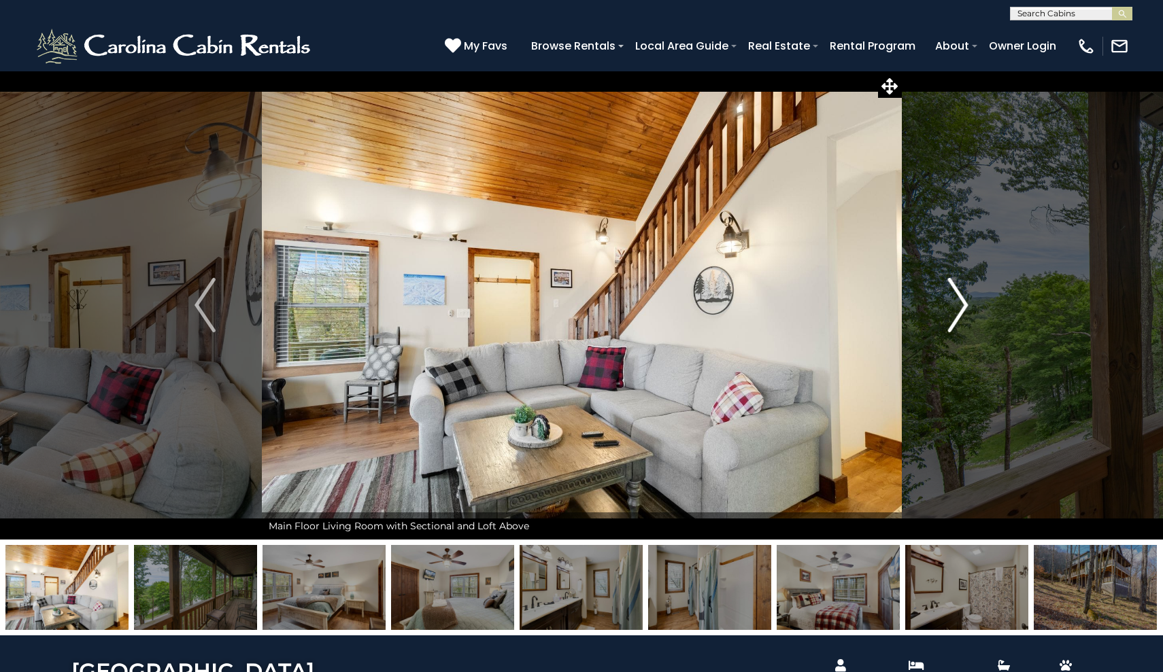
click at [967, 303] on img "Next" at bounding box center [957, 305] width 20 height 54
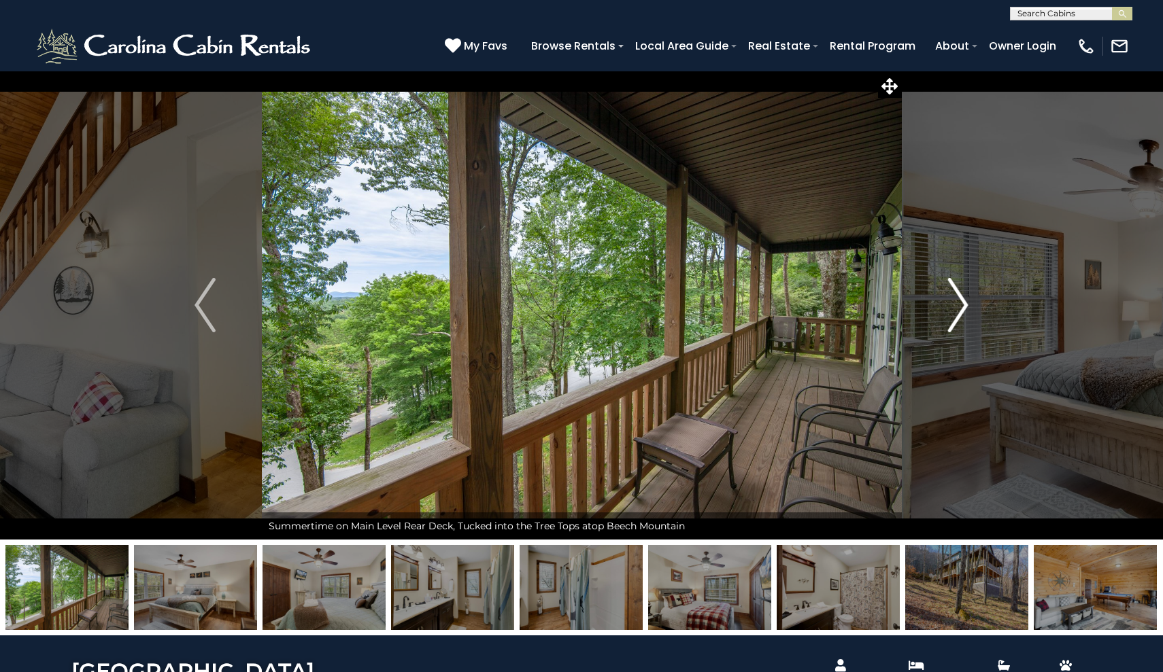
click at [969, 311] on button "Next" at bounding box center [958, 305] width 114 height 469
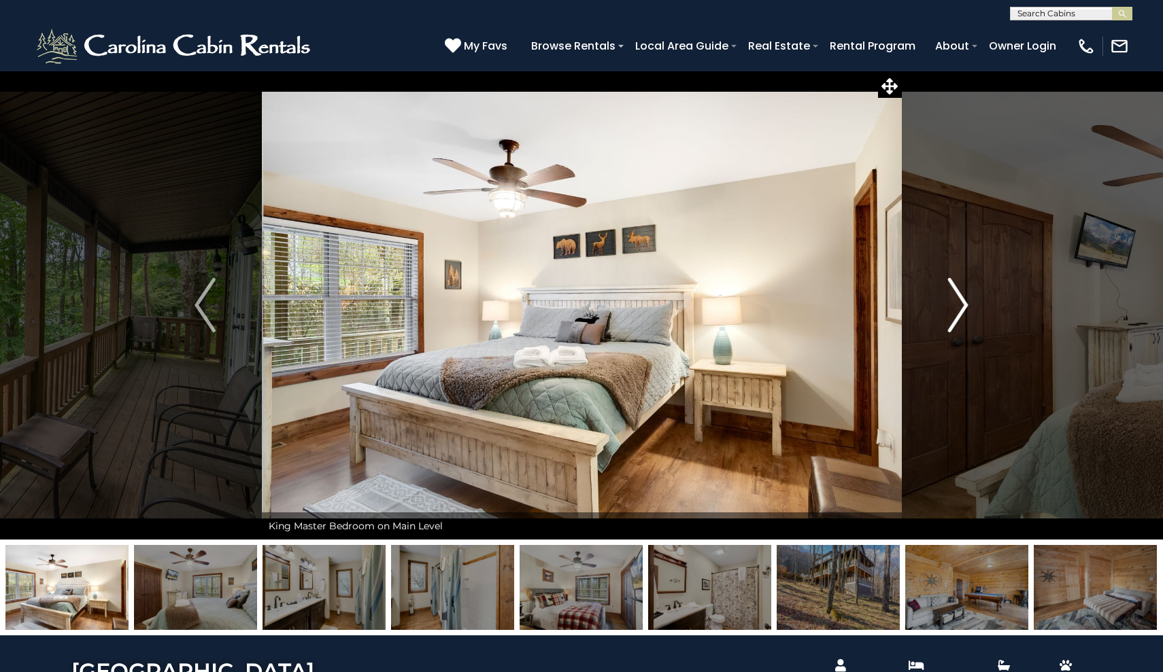
click at [968, 311] on button "Next" at bounding box center [958, 305] width 114 height 469
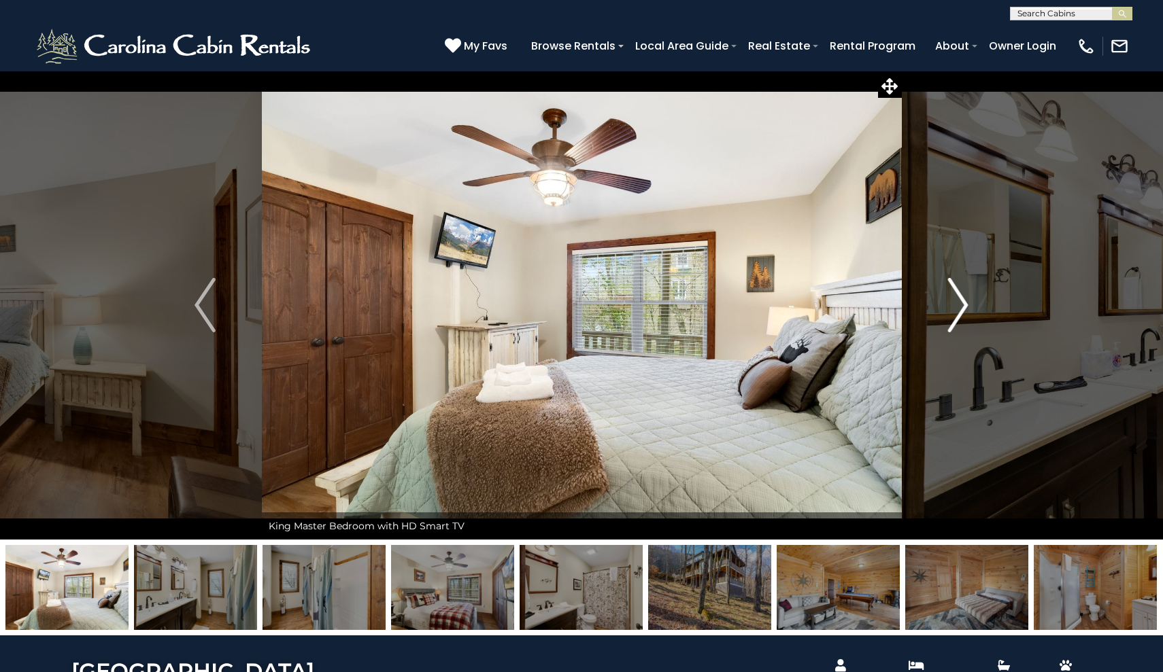
click at [958, 306] on img "Next" at bounding box center [957, 305] width 20 height 54
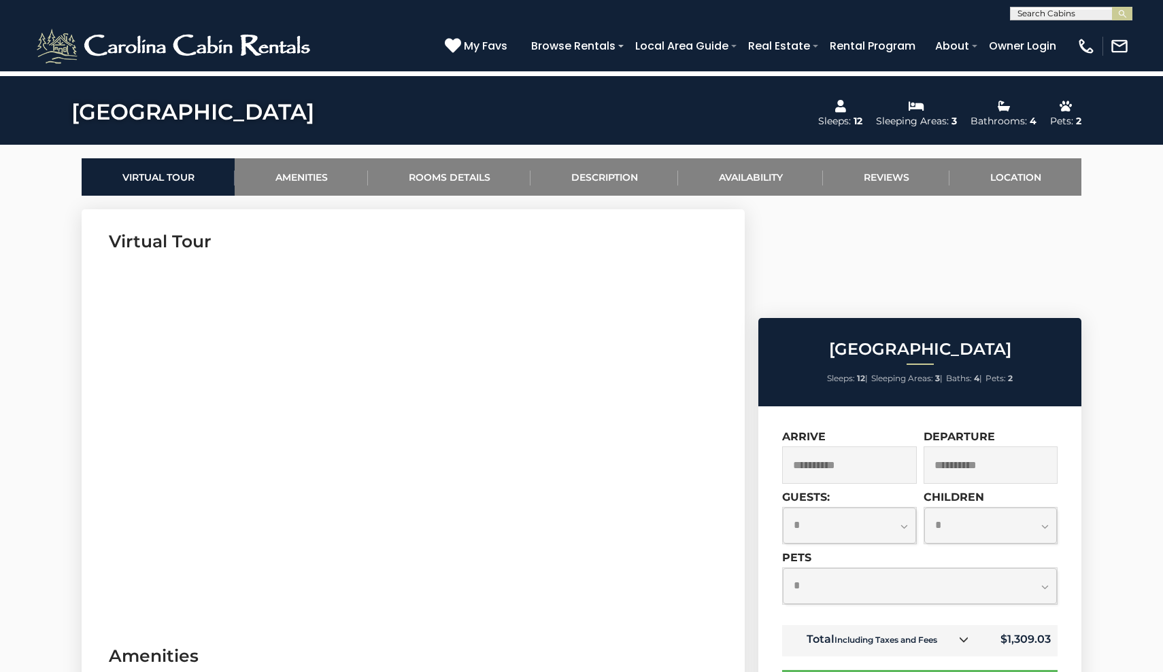
scroll to position [560, 0]
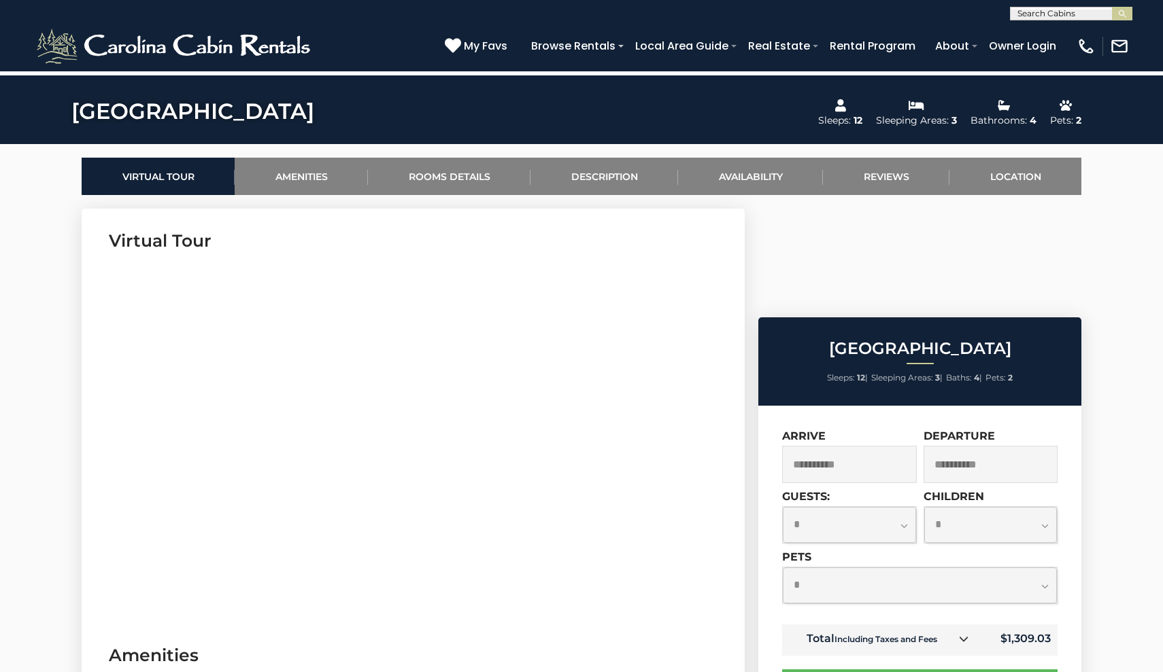
click at [965, 634] on icon at bounding box center [964, 639] width 10 height 10
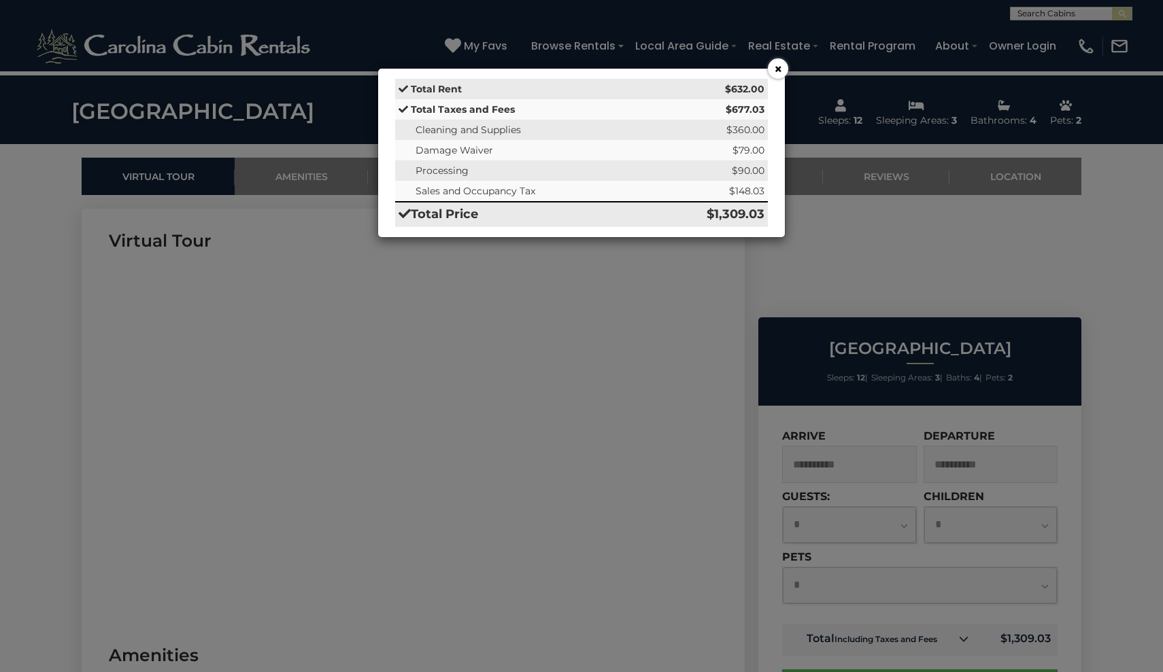
click at [1129, 241] on div "× Total Rent $632.00 Total Taxes and Fees $677.03 Cleaning and Supplies $360.00…" at bounding box center [581, 336] width 1163 height 672
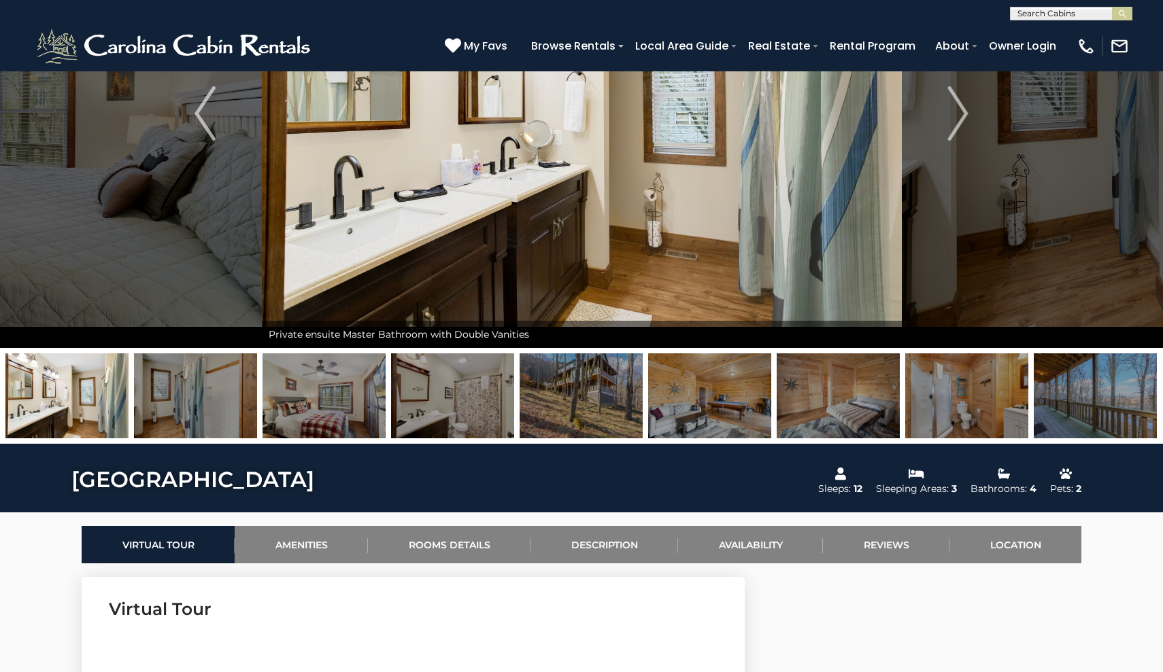
scroll to position [188, 0]
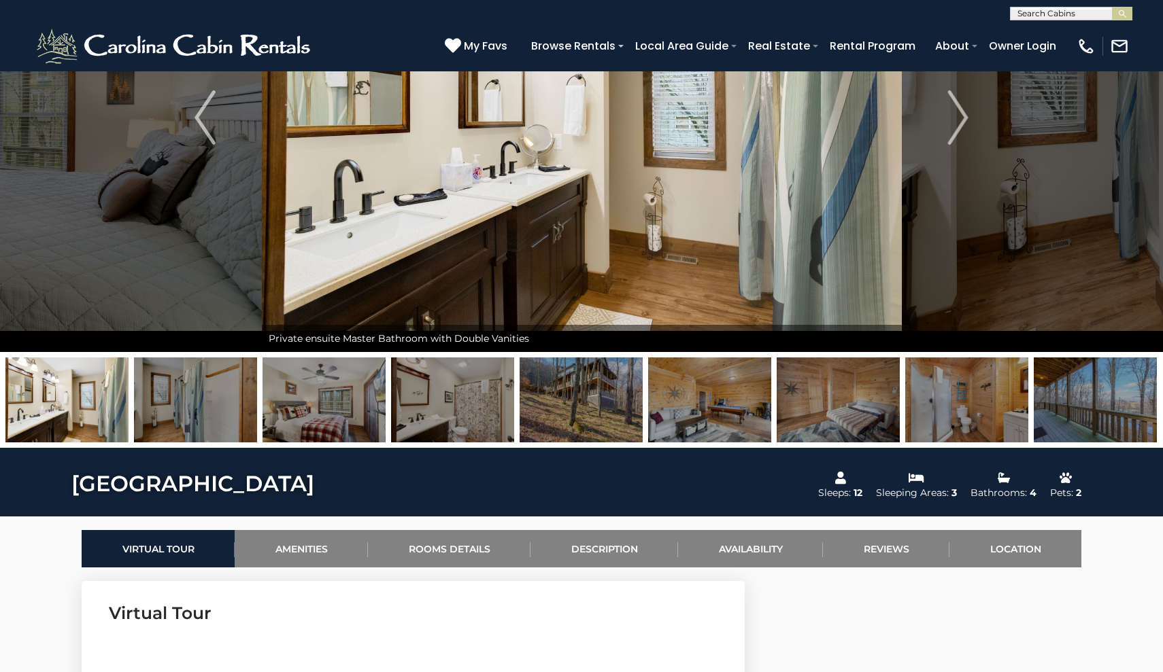
click at [836, 405] on img at bounding box center [837, 400] width 123 height 85
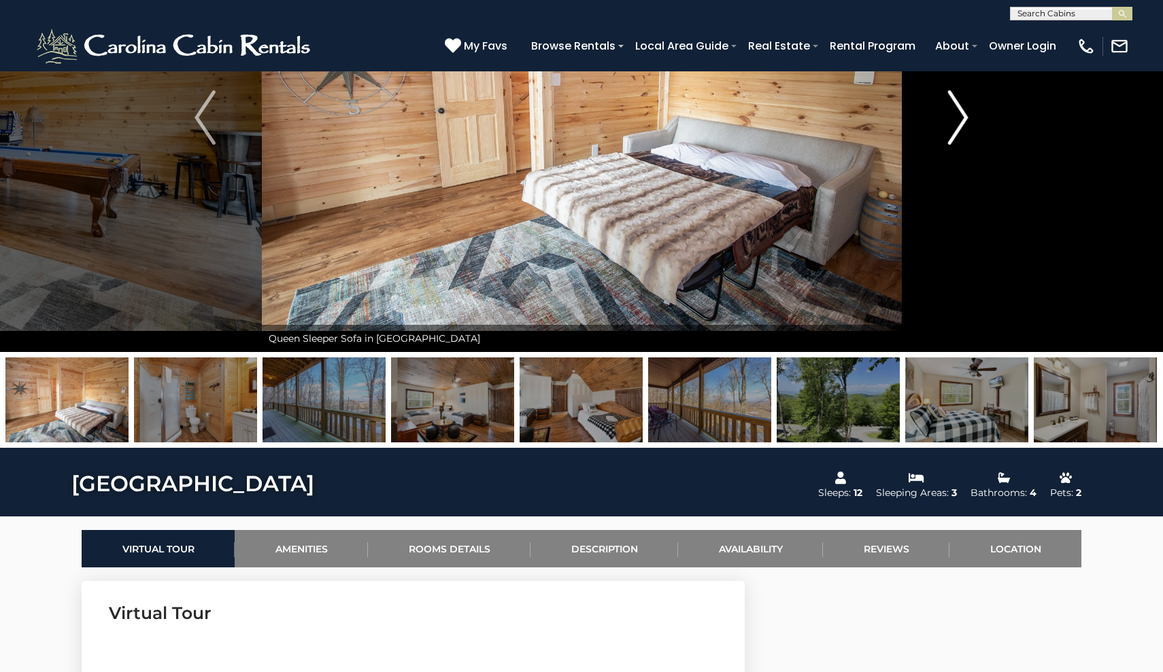
click at [910, 271] on button "Next" at bounding box center [958, 117] width 114 height 469
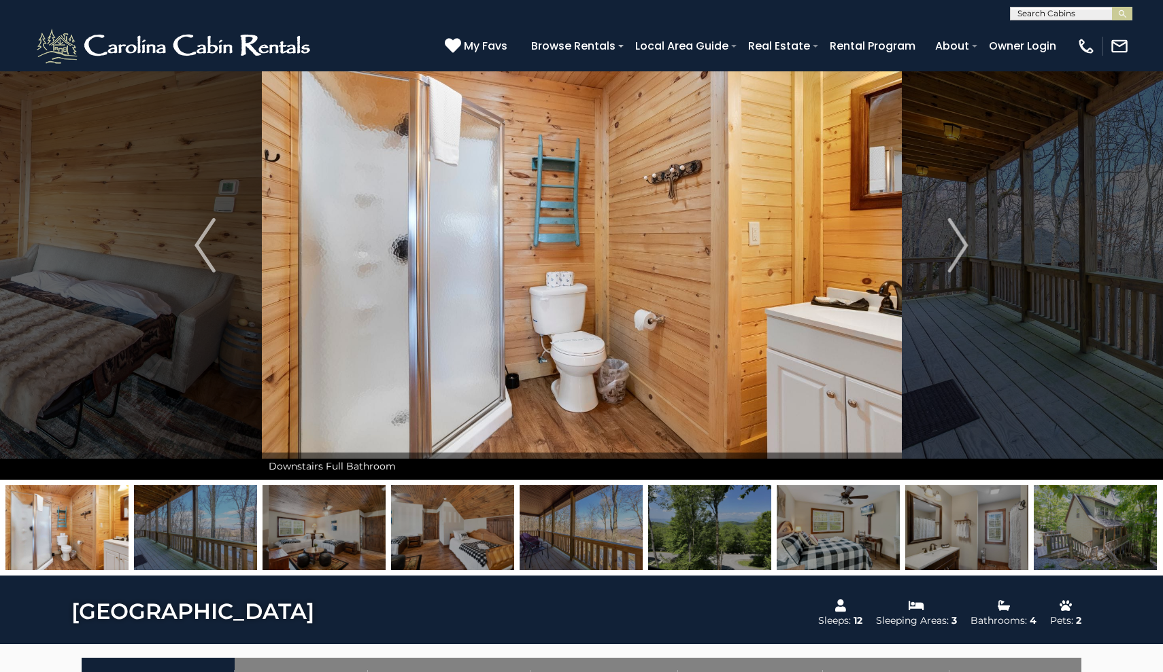
scroll to position [59, 0]
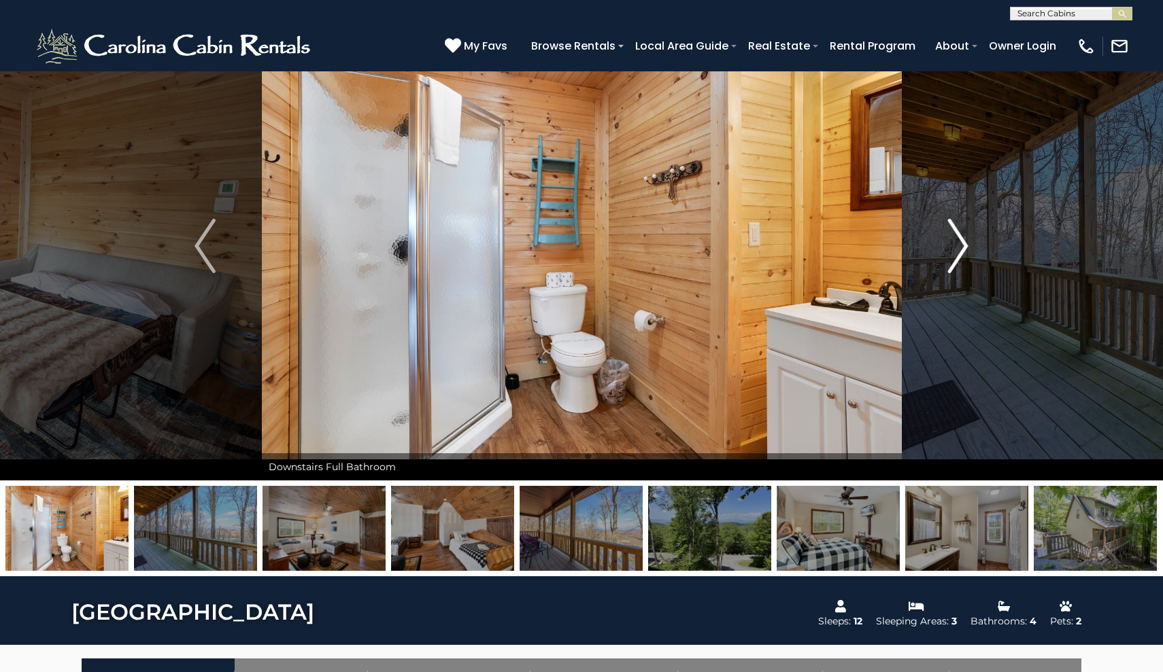
click at [969, 254] on button "Next" at bounding box center [958, 246] width 114 height 469
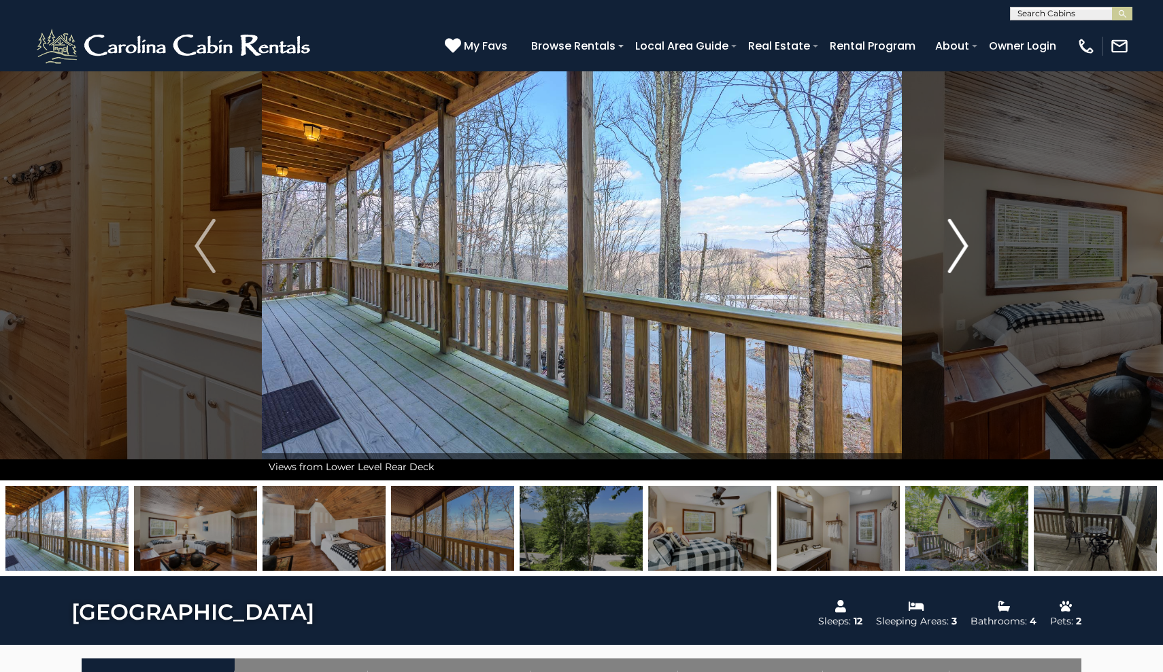
click at [958, 250] on img "Next" at bounding box center [957, 246] width 20 height 54
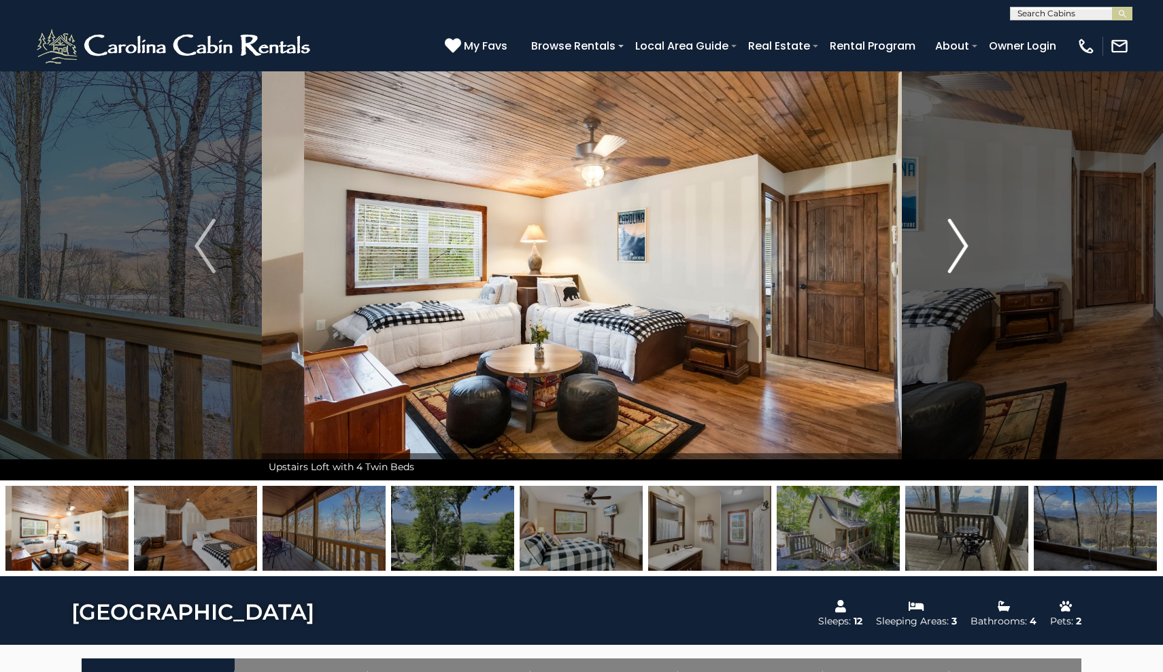
click at [958, 250] on img "Next" at bounding box center [957, 246] width 20 height 54
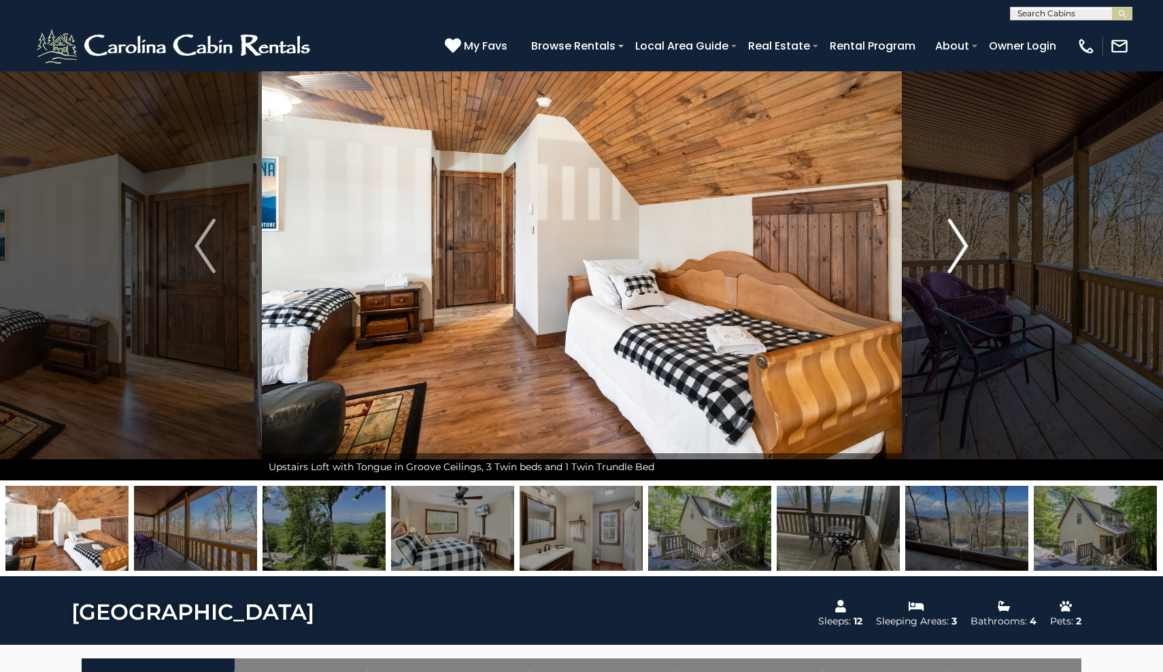
click at [958, 250] on img "Next" at bounding box center [957, 246] width 20 height 54
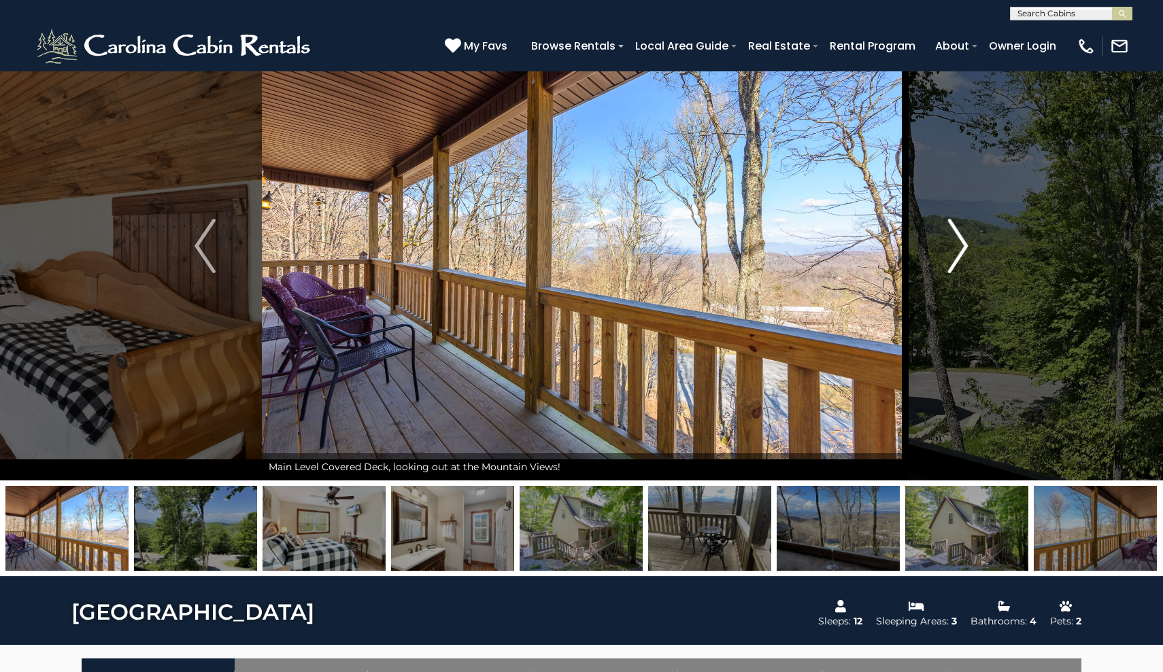
click at [958, 250] on img "Next" at bounding box center [957, 246] width 20 height 54
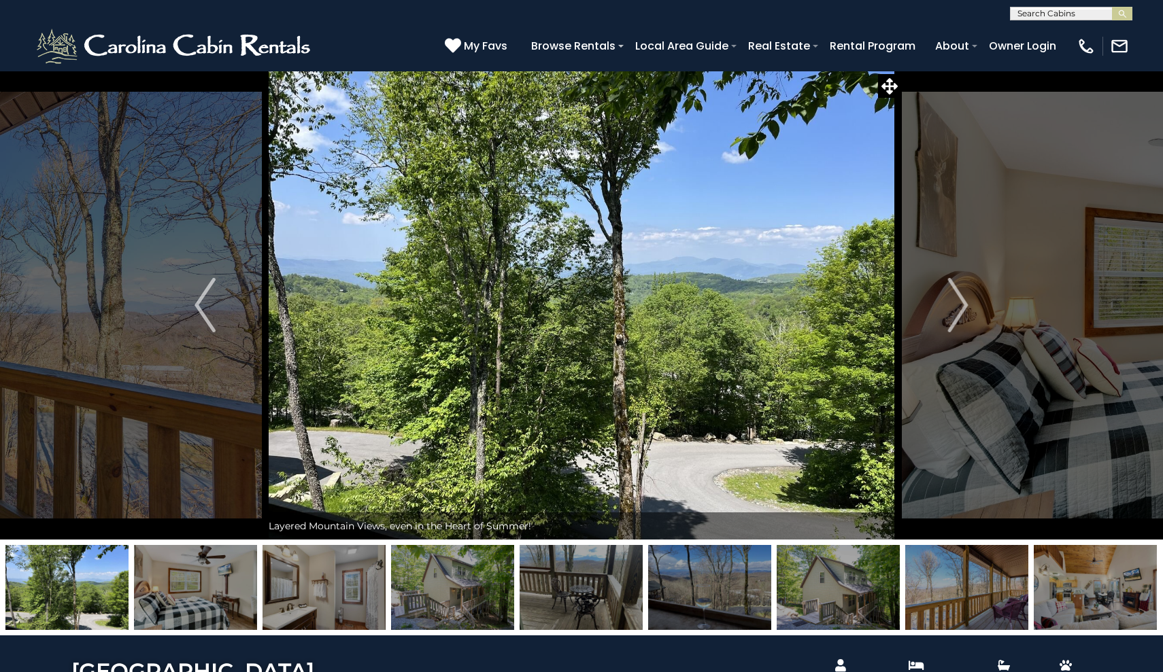
scroll to position [0, 0]
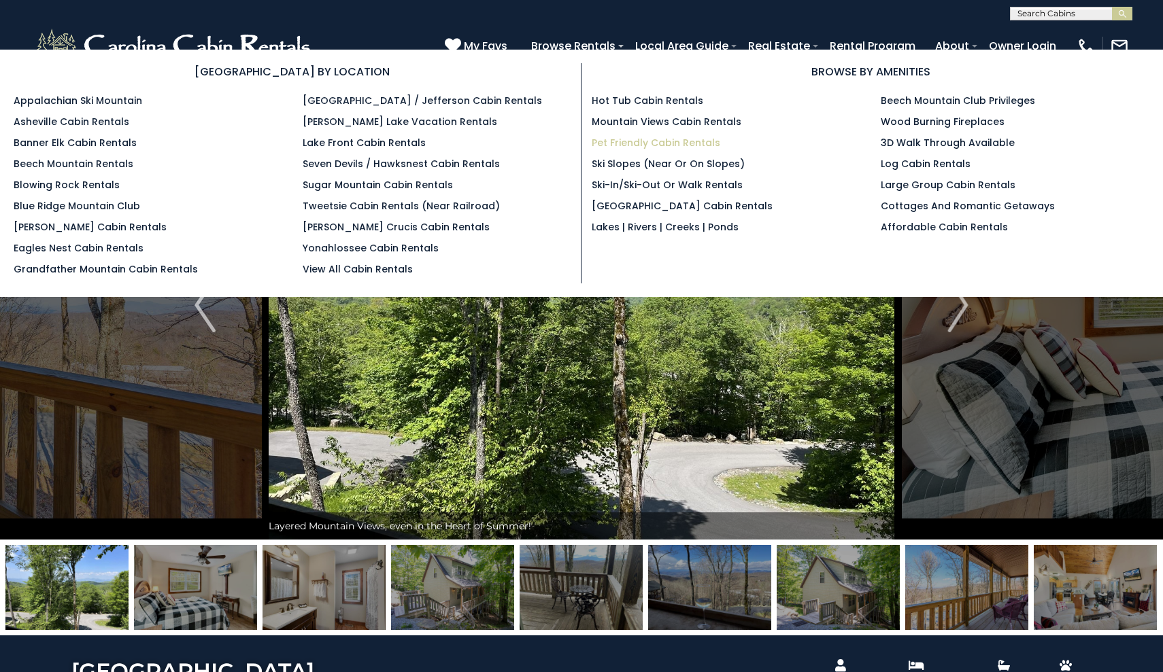
click at [646, 139] on link "Pet Friendly Cabin Rentals" at bounding box center [655, 143] width 128 height 14
